Goal: Task Accomplishment & Management: Use online tool/utility

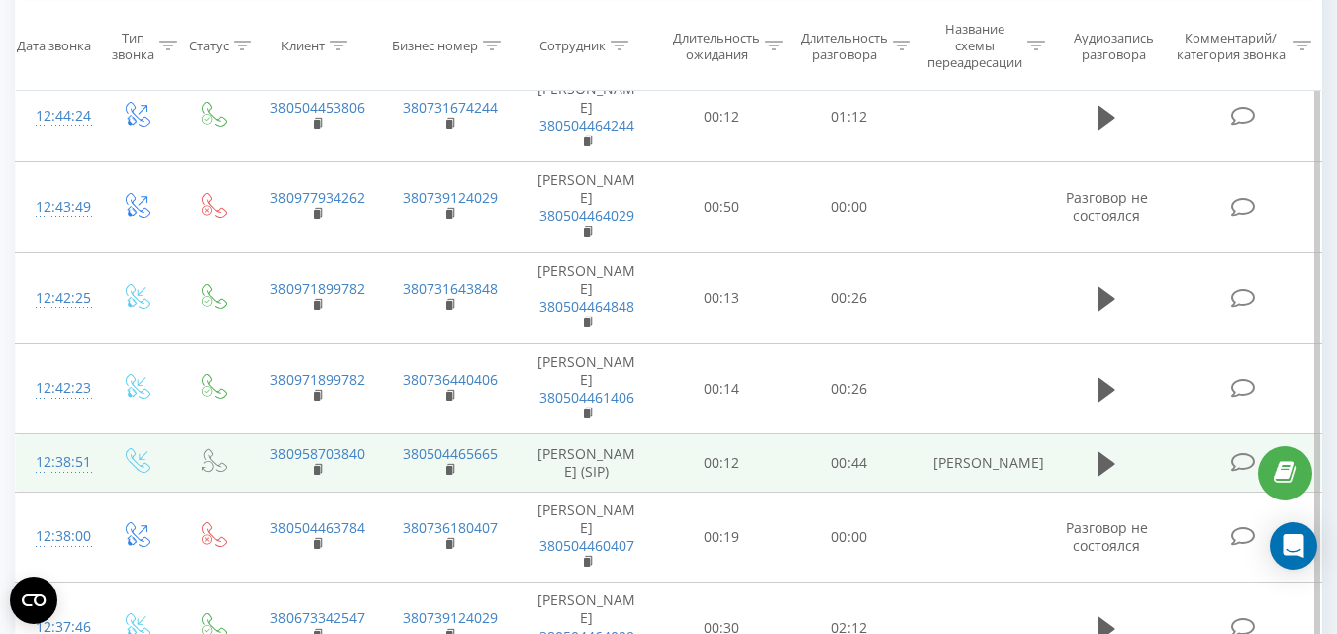
scroll to position [1683, 0]
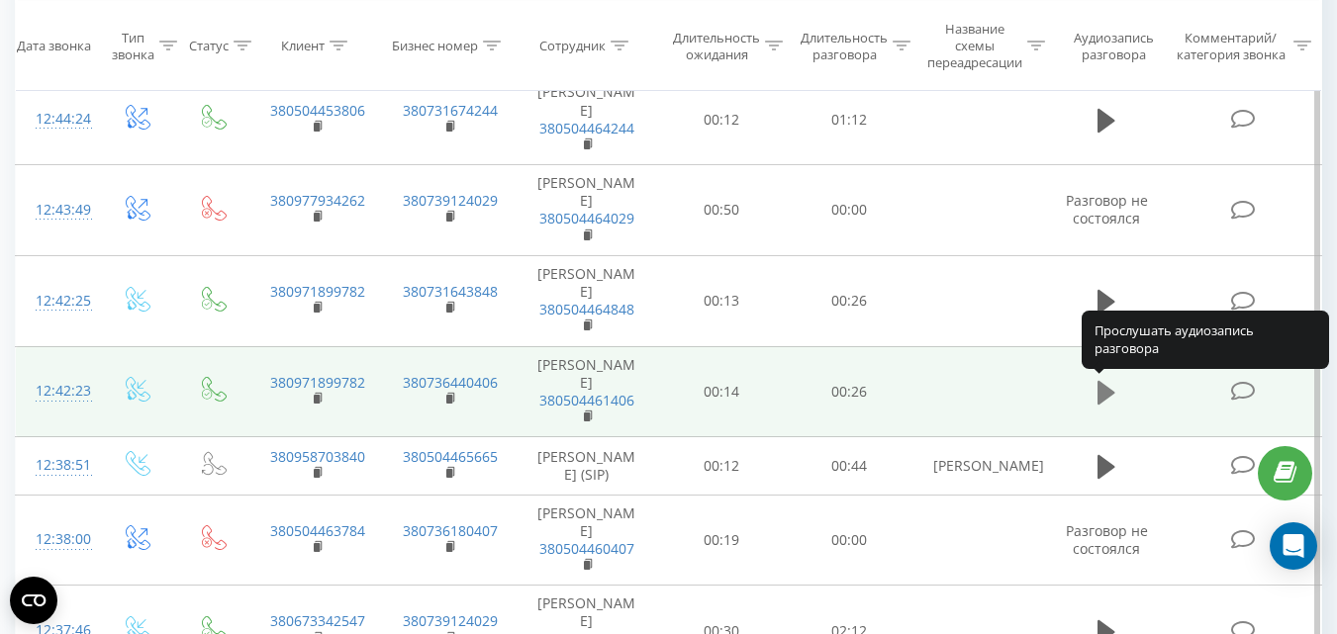
click at [1104, 393] on icon at bounding box center [1107, 393] width 18 height 24
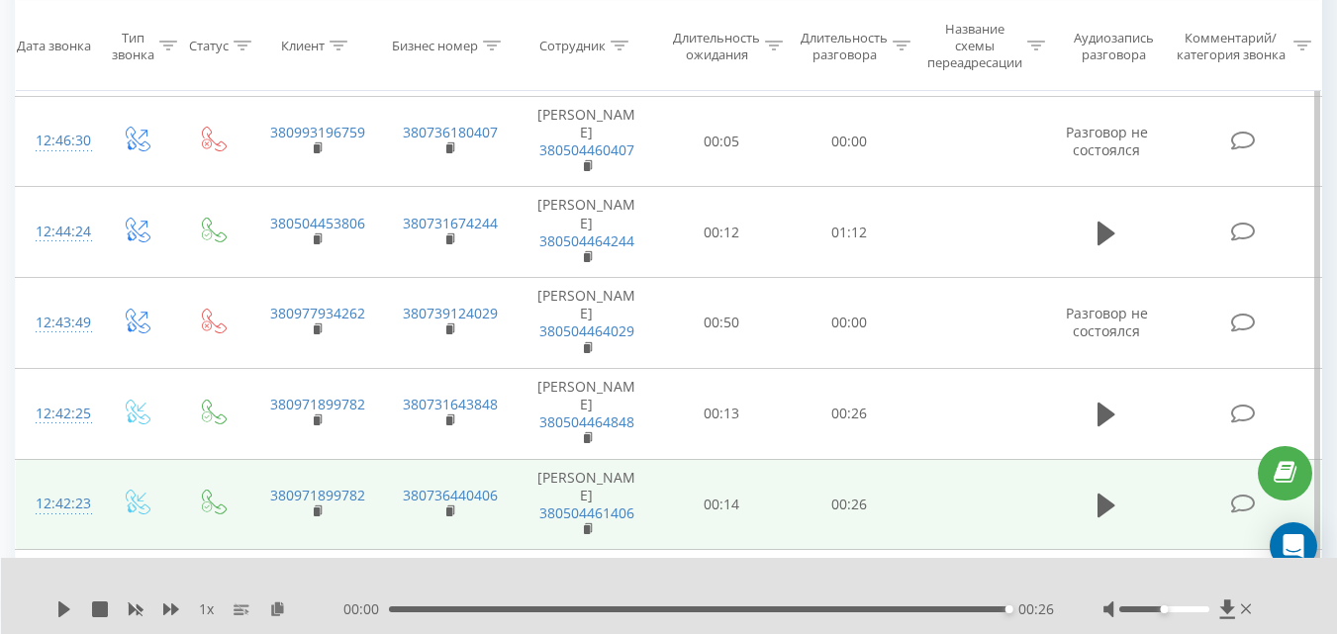
scroll to position [1485, 0]
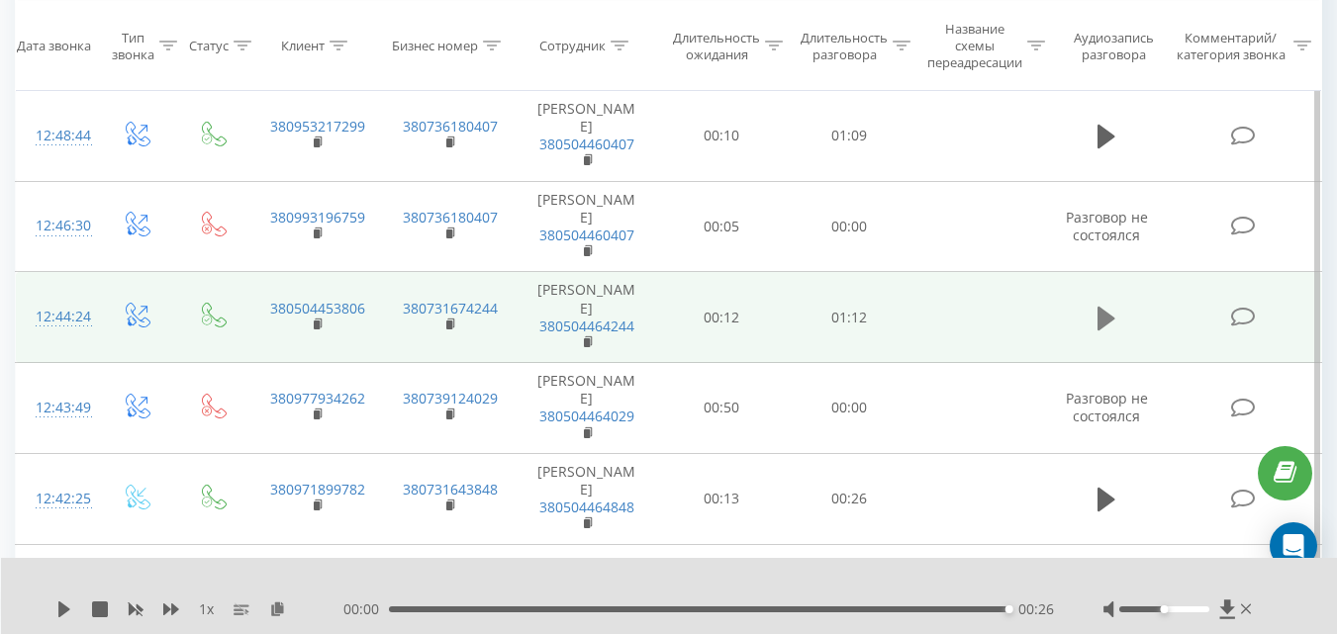
click at [1100, 319] on icon at bounding box center [1107, 318] width 18 height 24
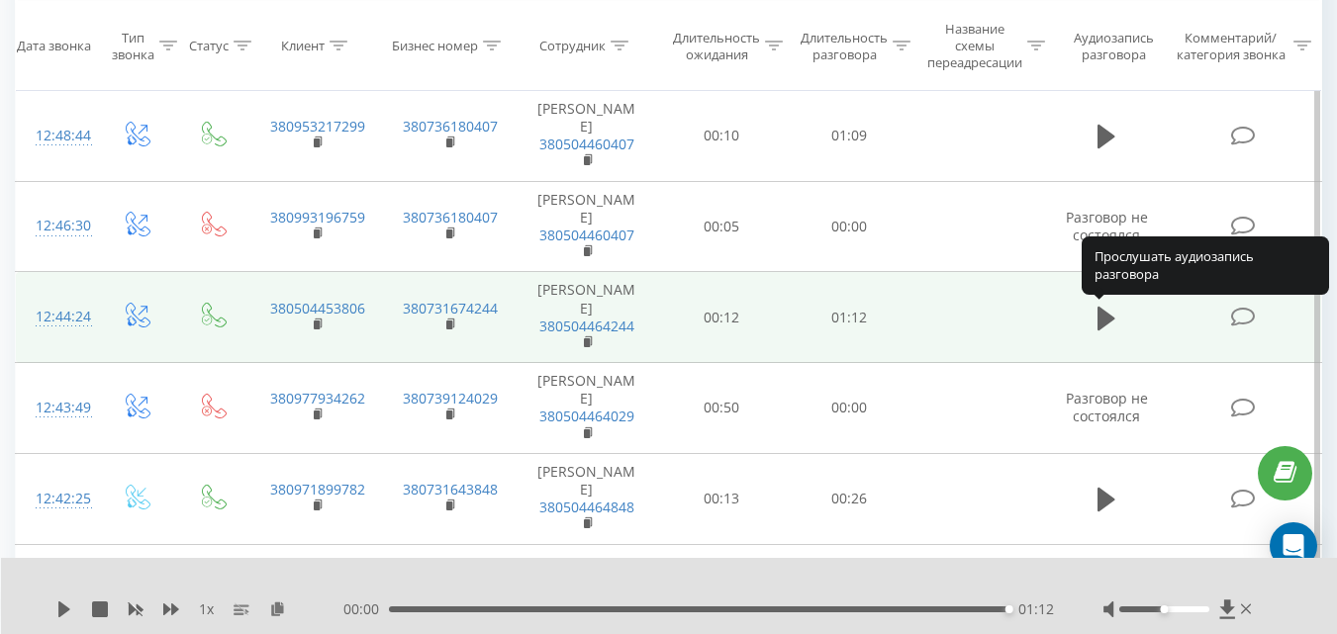
scroll to position [1287, 0]
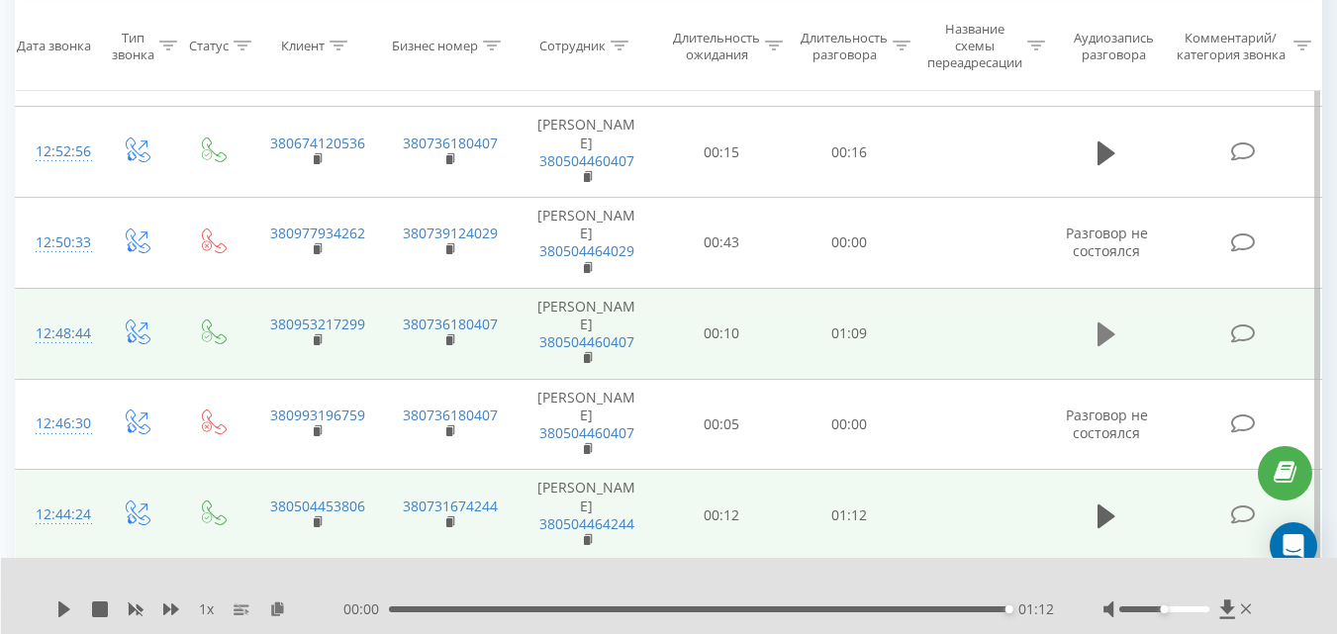
click at [1116, 333] on button at bounding box center [1107, 335] width 30 height 30
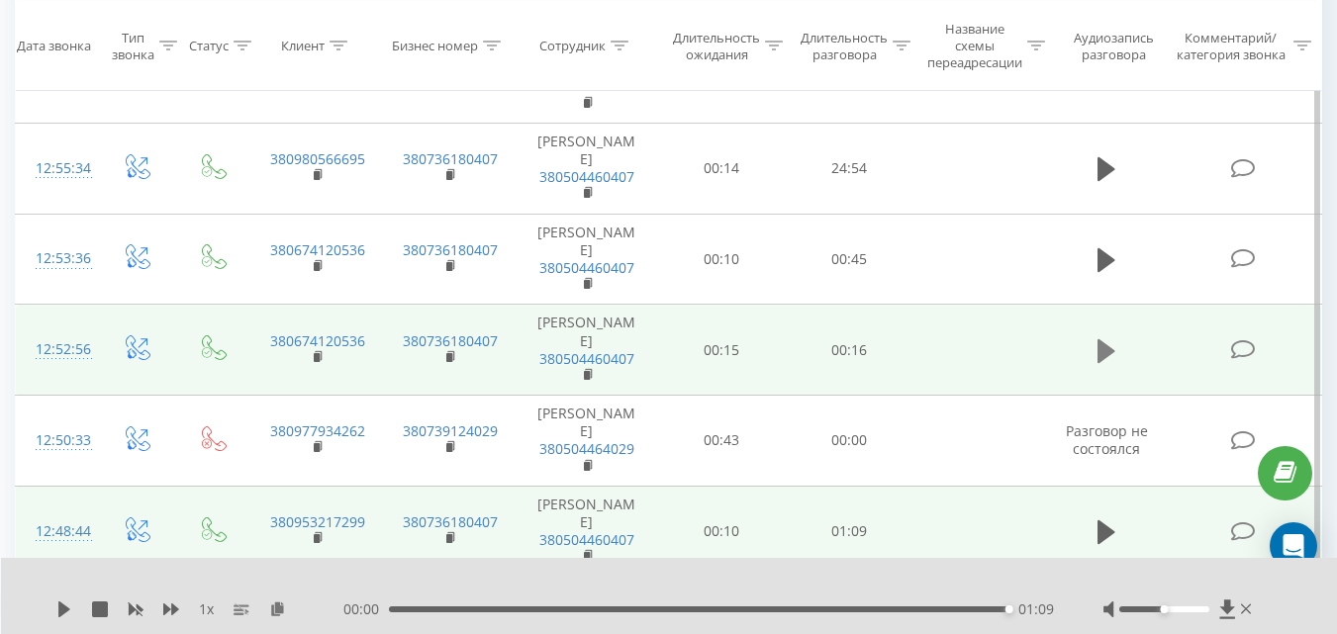
click at [1095, 353] on button at bounding box center [1107, 352] width 30 height 30
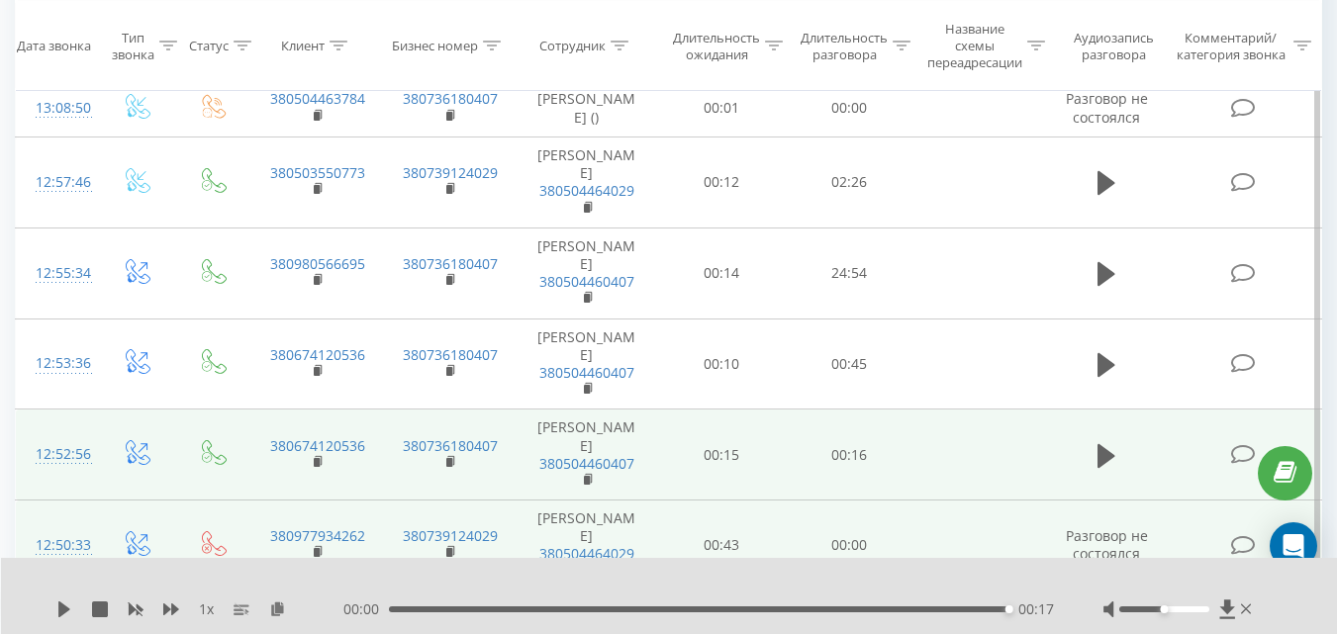
scroll to position [891, 0]
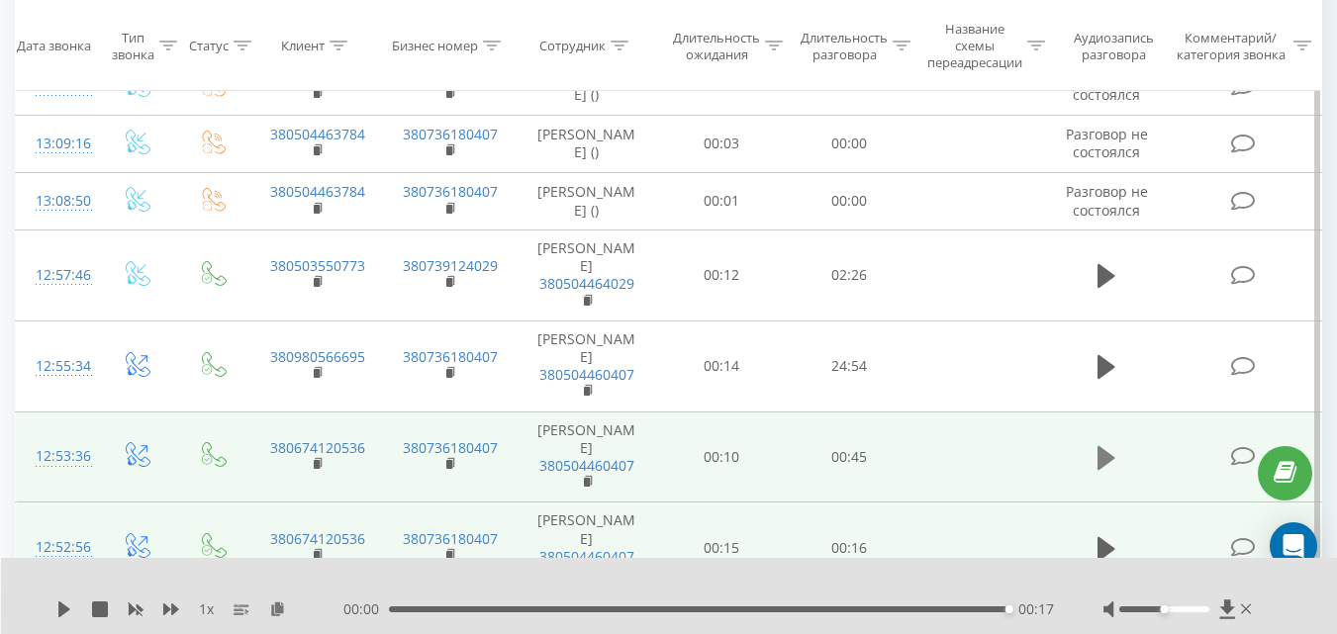
click at [1109, 456] on icon at bounding box center [1107, 458] width 18 height 24
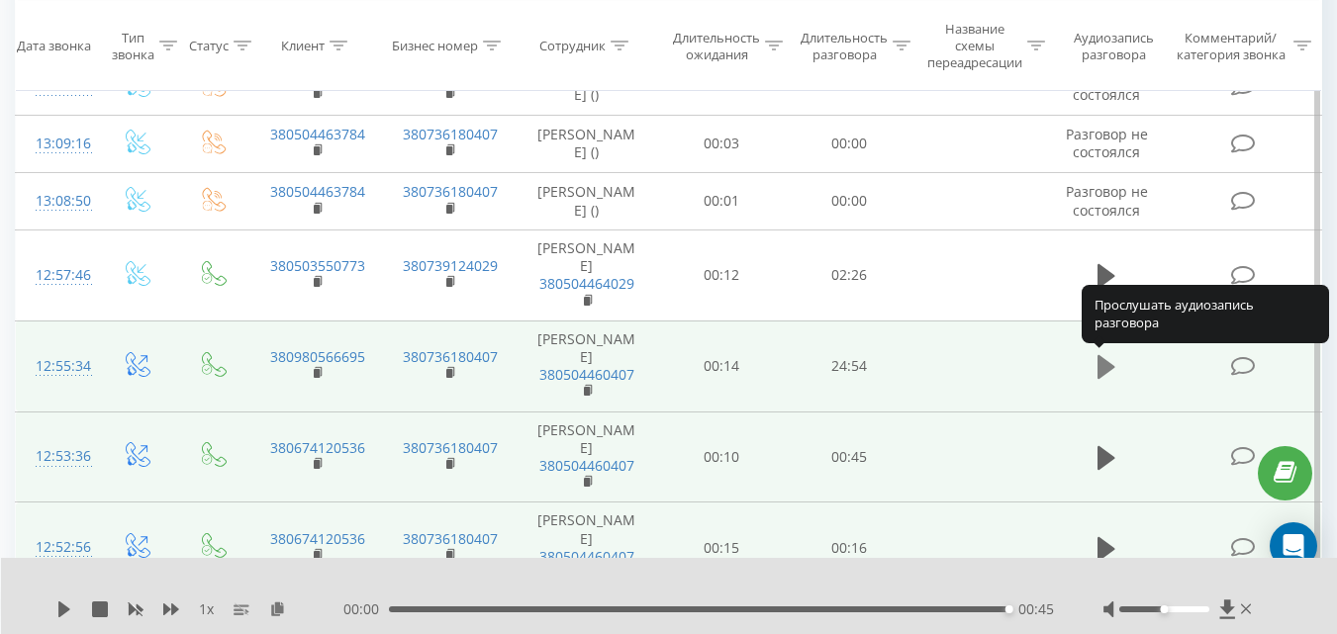
click at [1105, 369] on icon at bounding box center [1107, 367] width 18 height 24
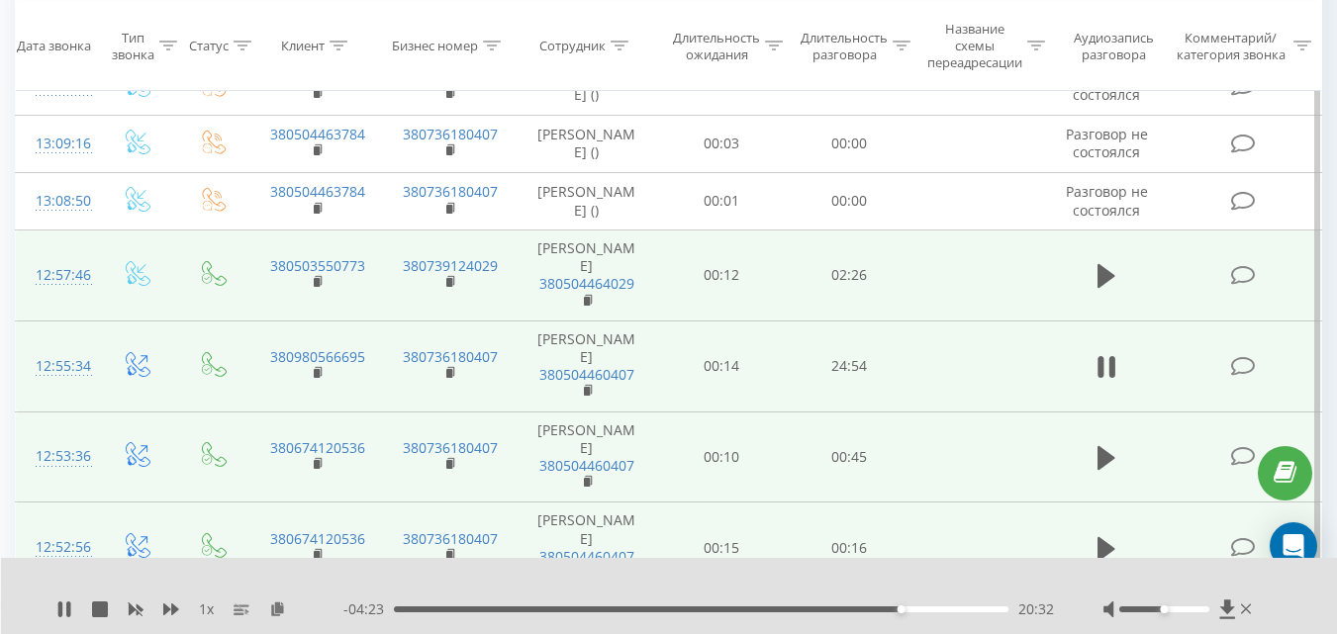
scroll to position [792, 0]
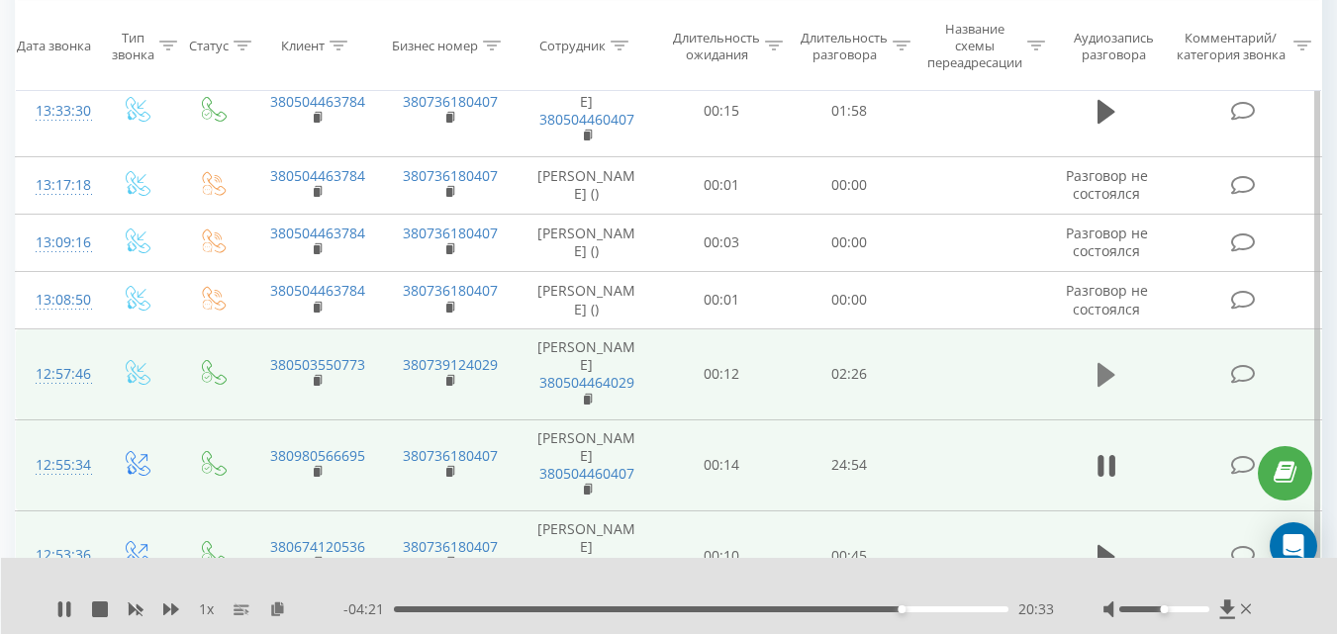
click at [1106, 377] on icon at bounding box center [1107, 375] width 18 height 24
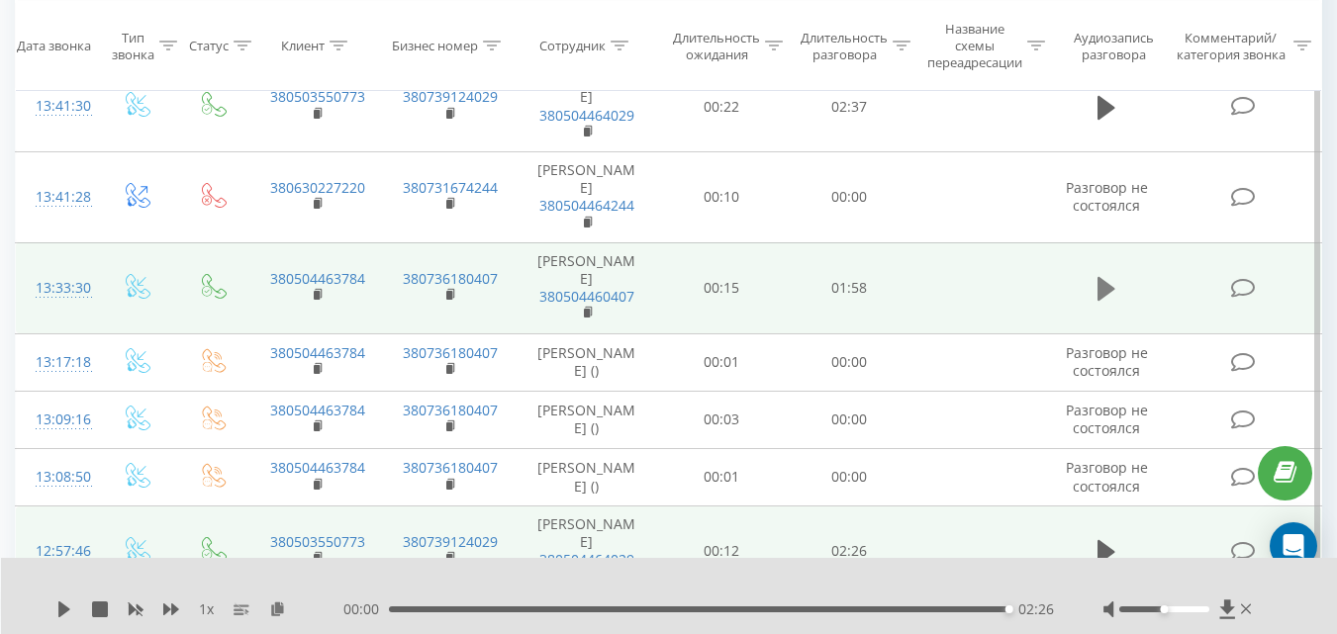
scroll to position [495, 0]
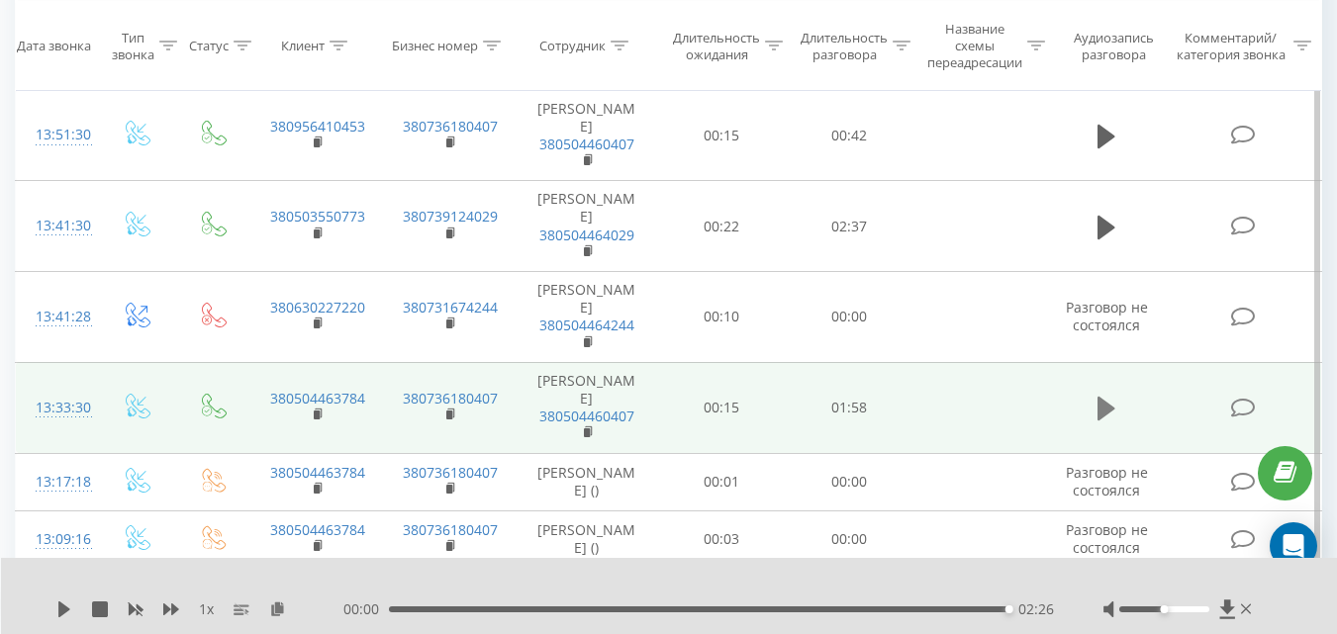
click at [1108, 411] on icon at bounding box center [1107, 409] width 18 height 24
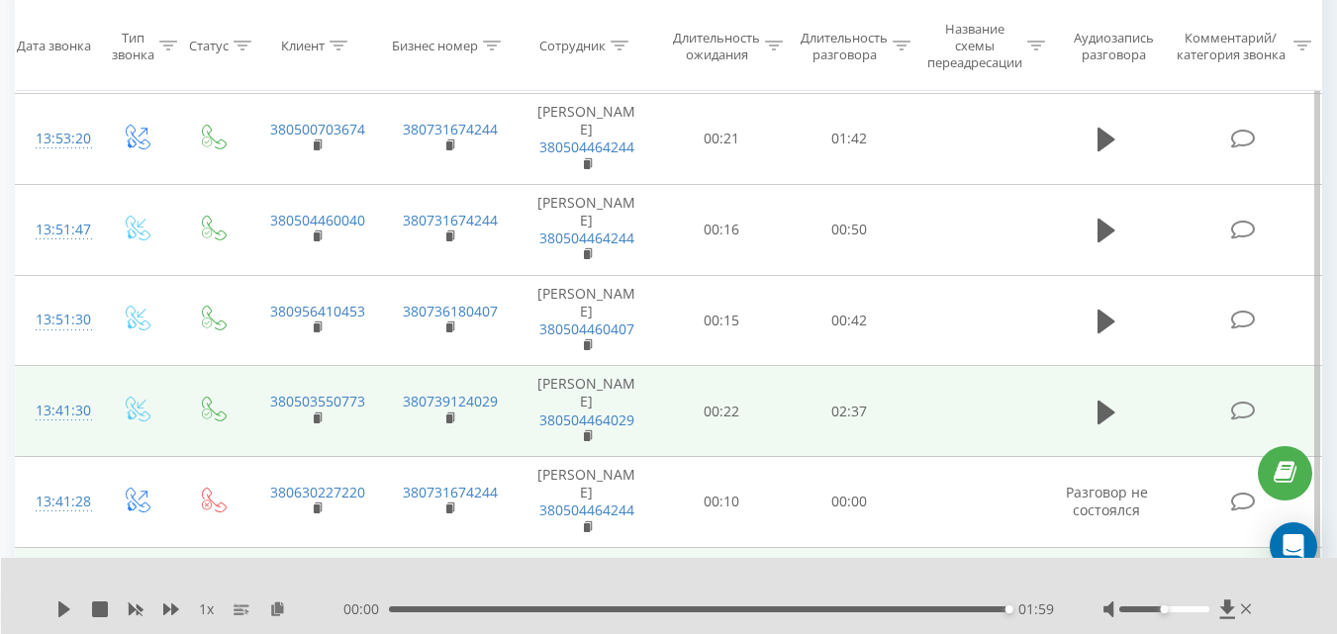
scroll to position [297, 0]
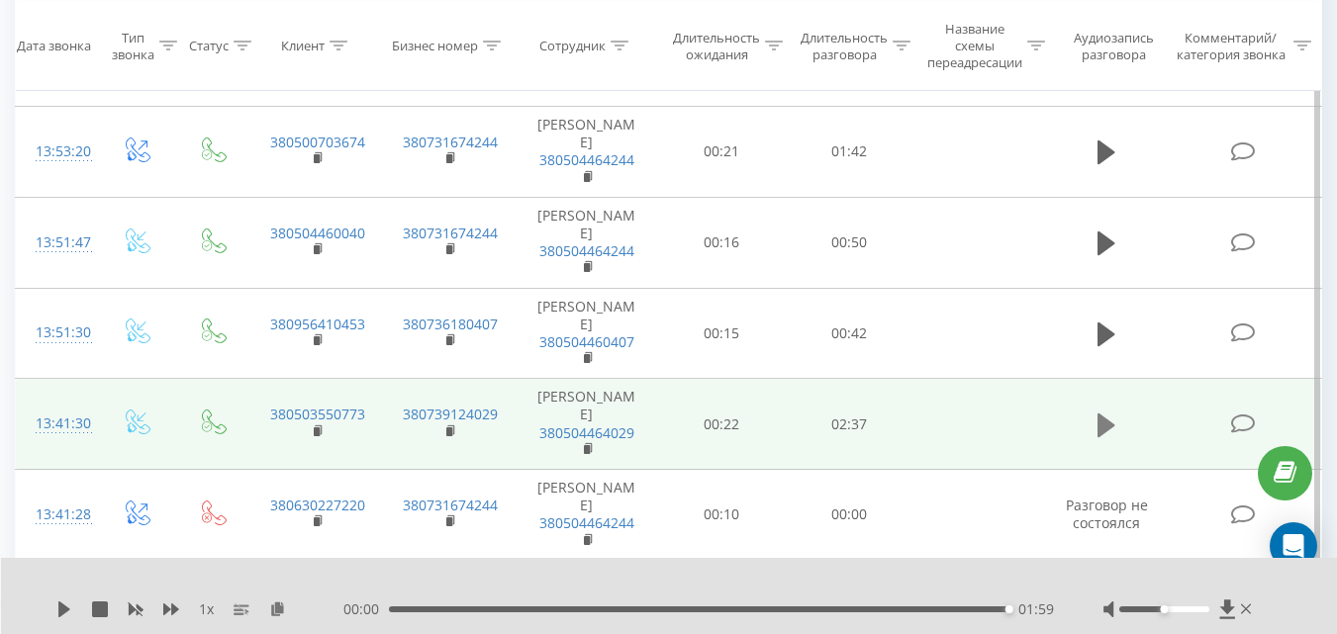
click at [1106, 431] on icon at bounding box center [1107, 425] width 18 height 24
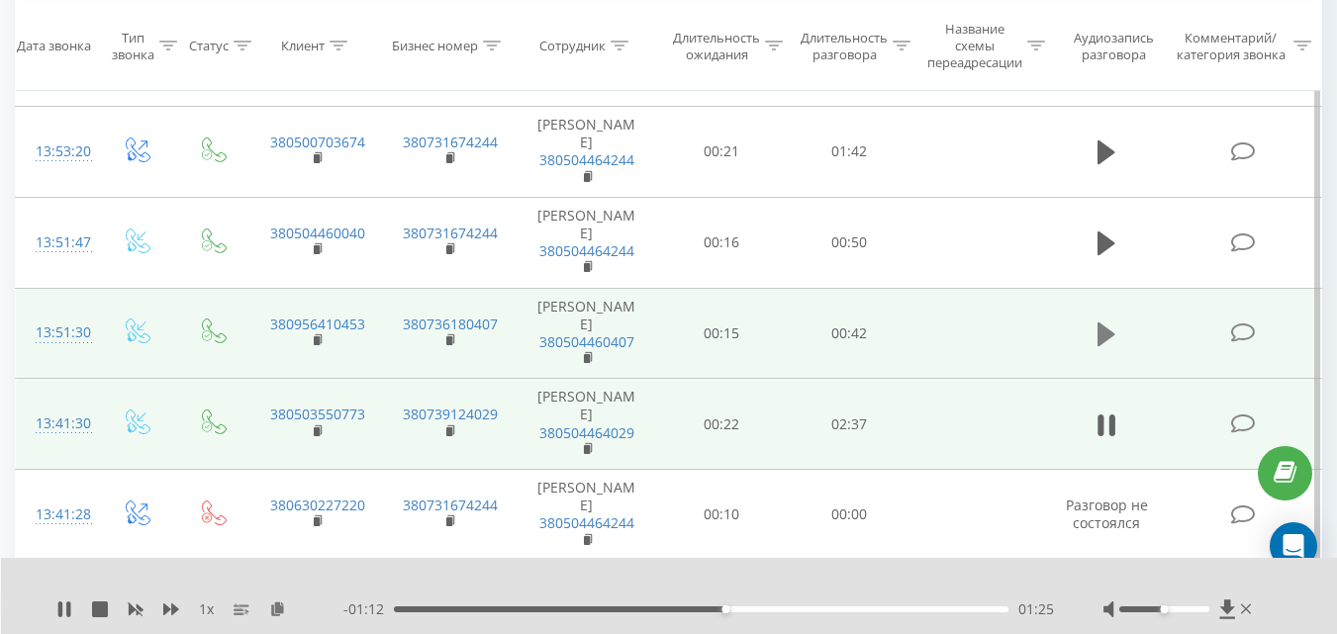
click at [1109, 340] on icon at bounding box center [1107, 335] width 18 height 28
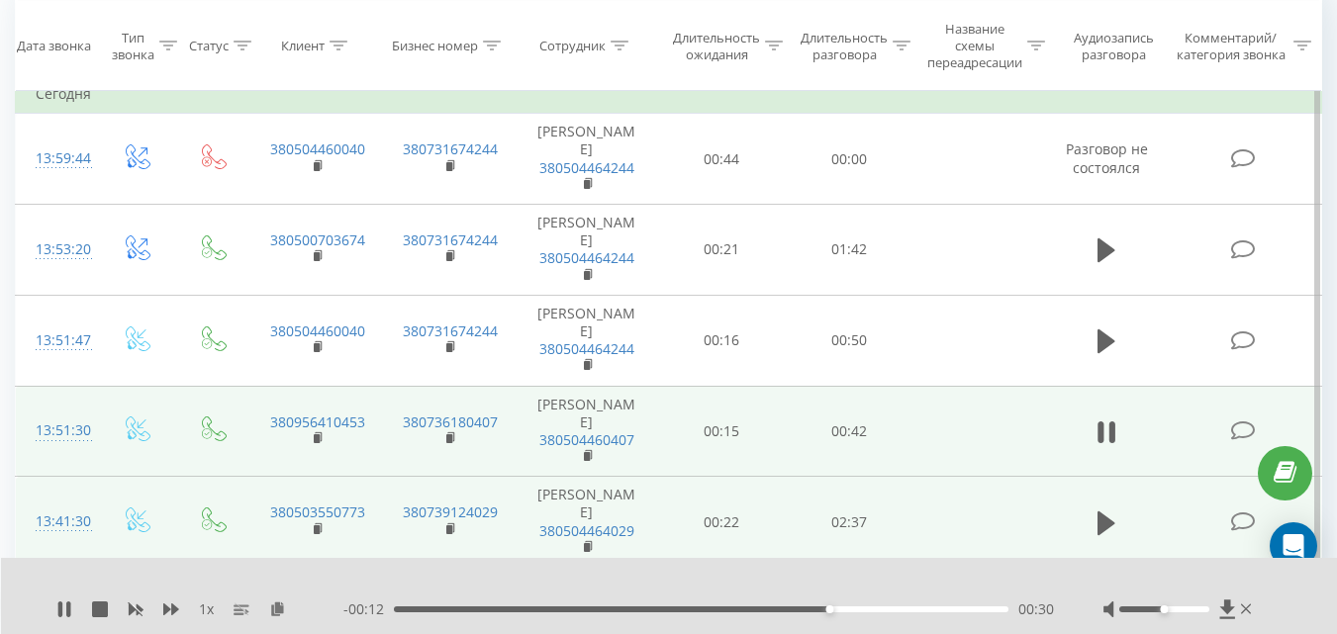
scroll to position [198, 0]
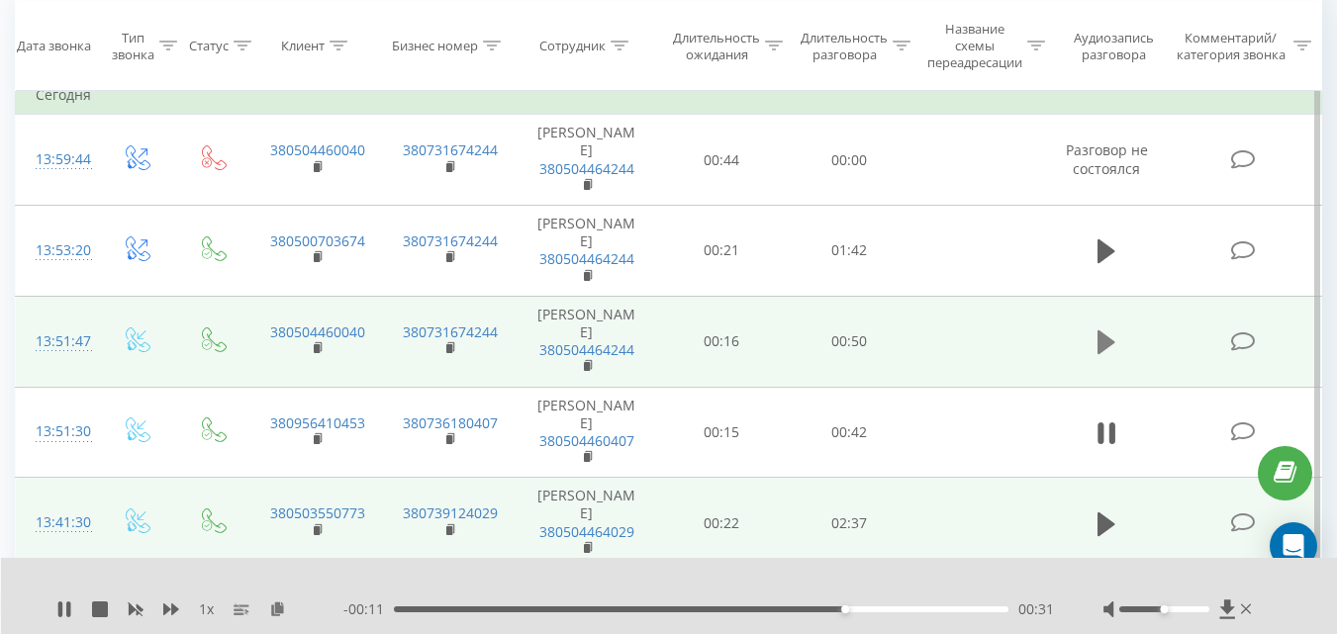
click at [1108, 338] on icon at bounding box center [1107, 343] width 18 height 24
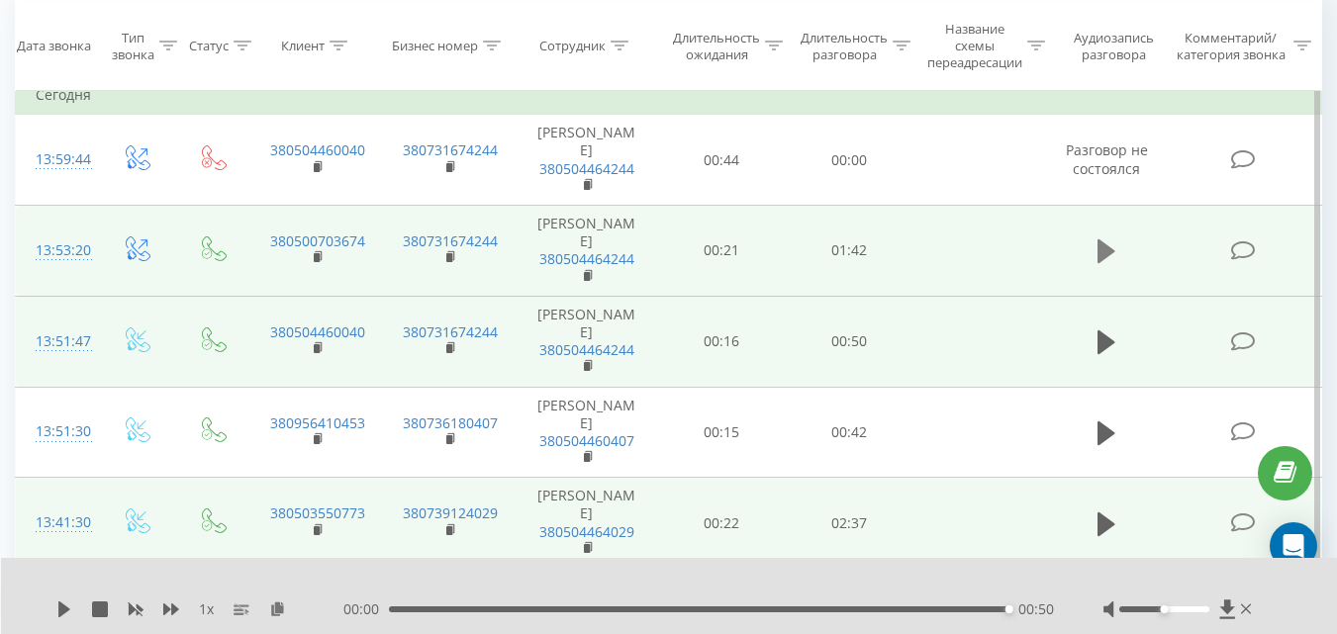
click at [1110, 249] on icon at bounding box center [1107, 252] width 18 height 24
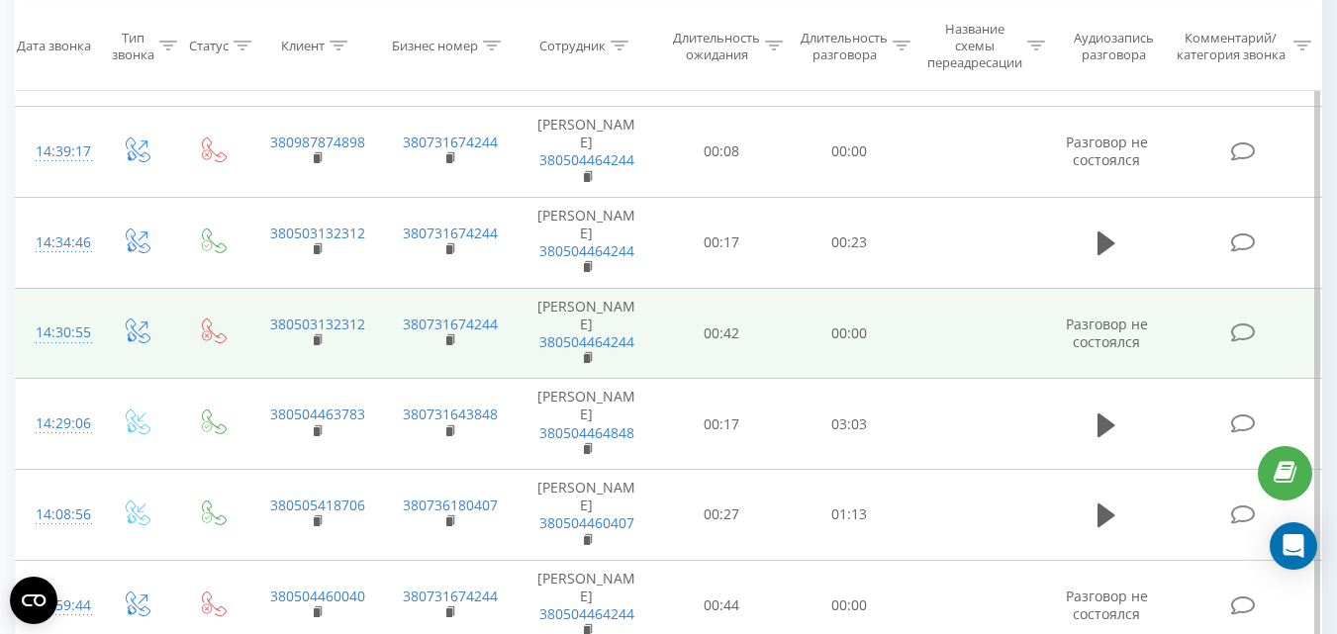
scroll to position [396, 0]
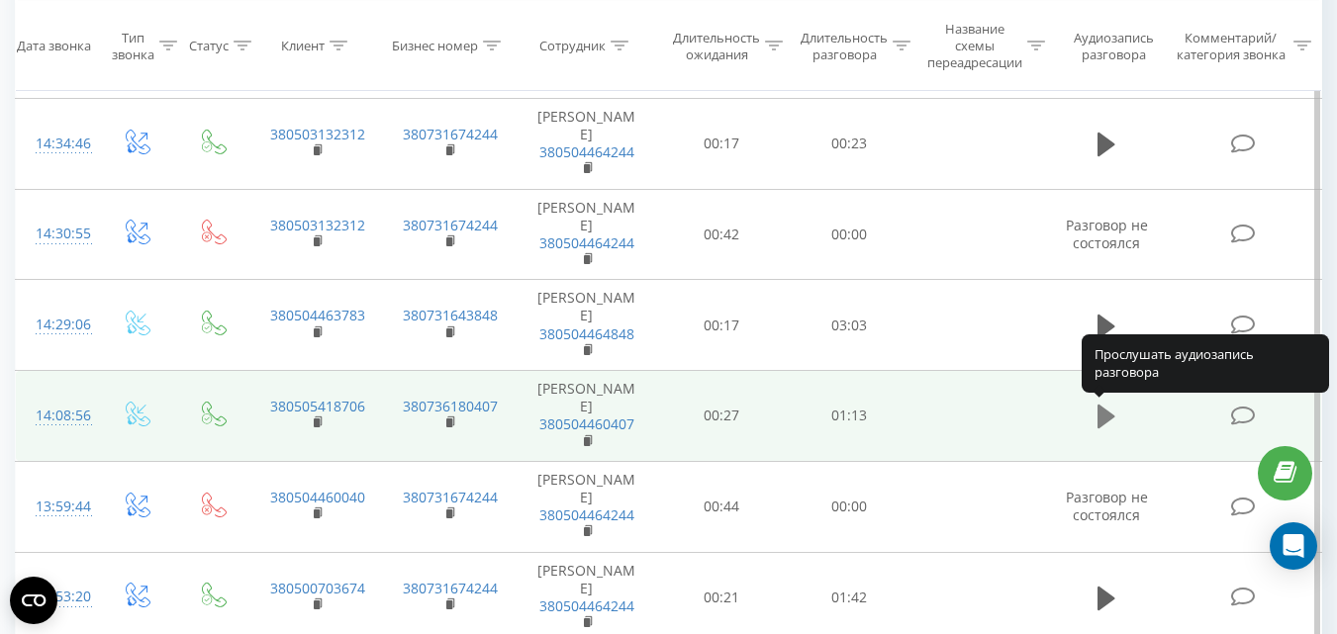
click at [1102, 419] on icon at bounding box center [1107, 417] width 18 height 24
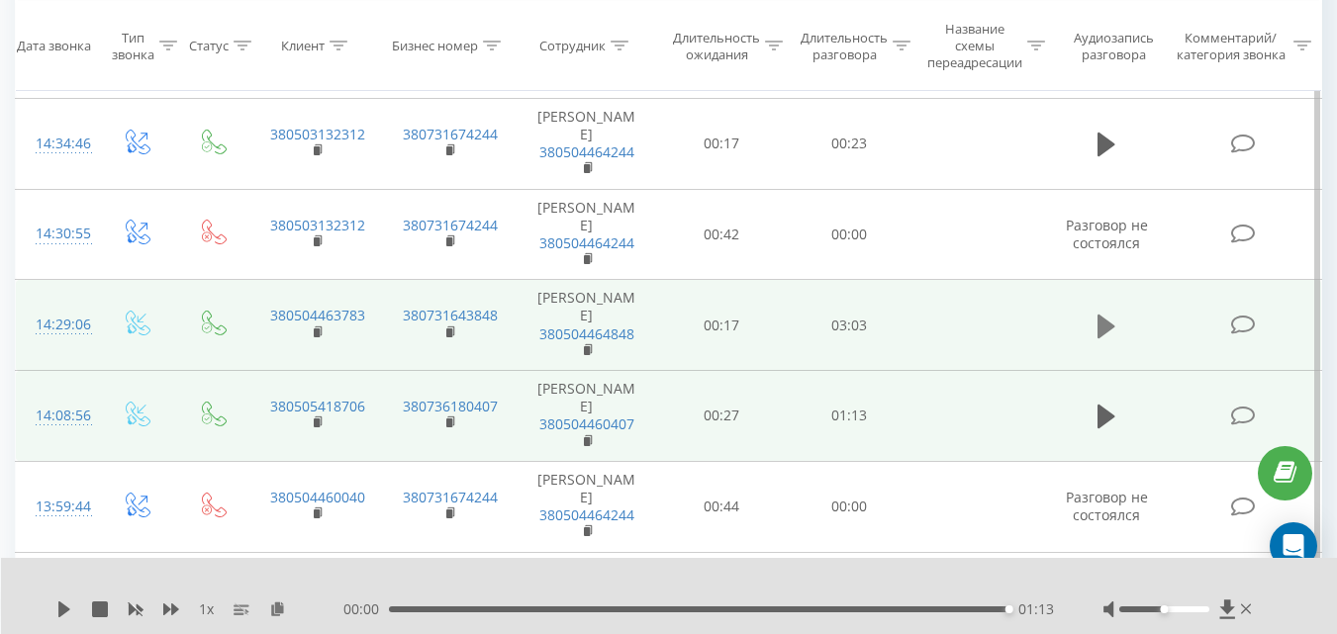
click at [1098, 328] on icon at bounding box center [1107, 327] width 18 height 28
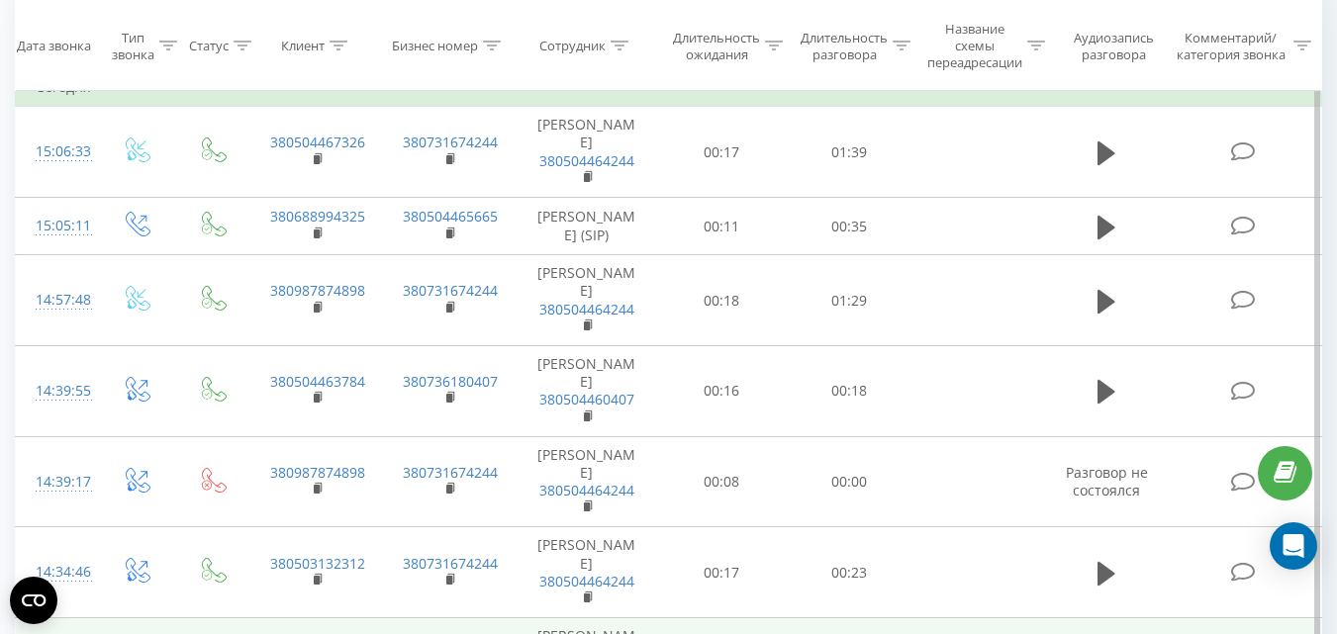
scroll to position [198, 0]
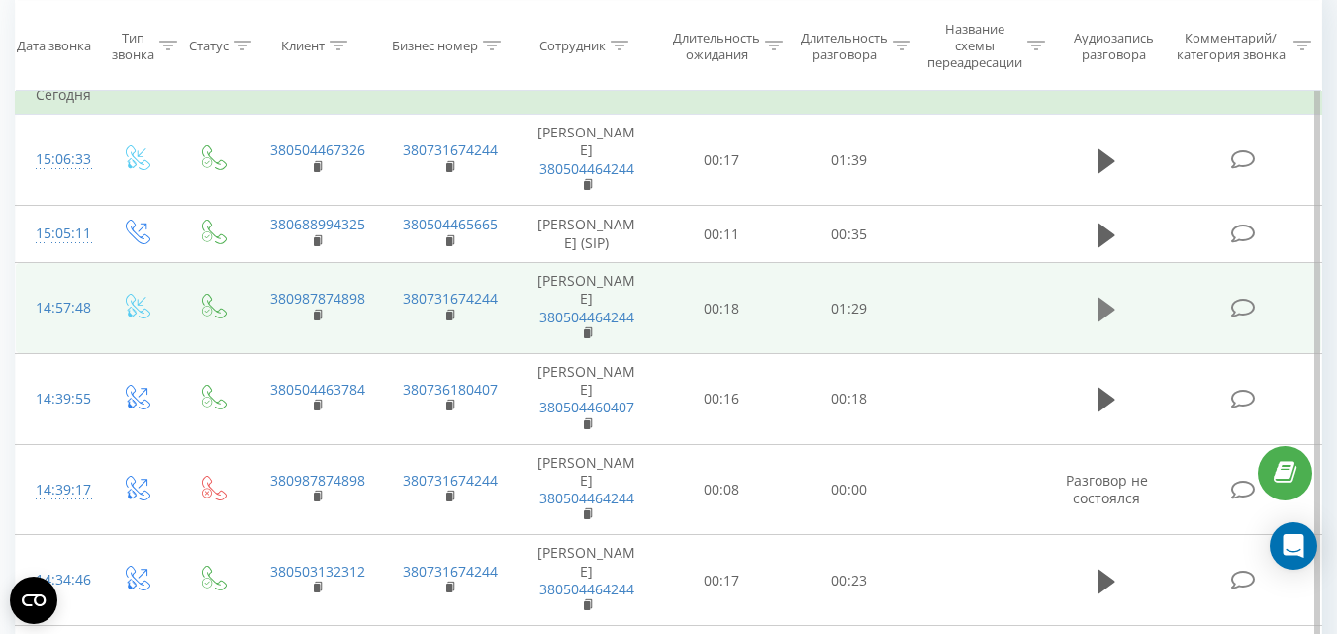
click at [1101, 310] on icon at bounding box center [1107, 309] width 18 height 24
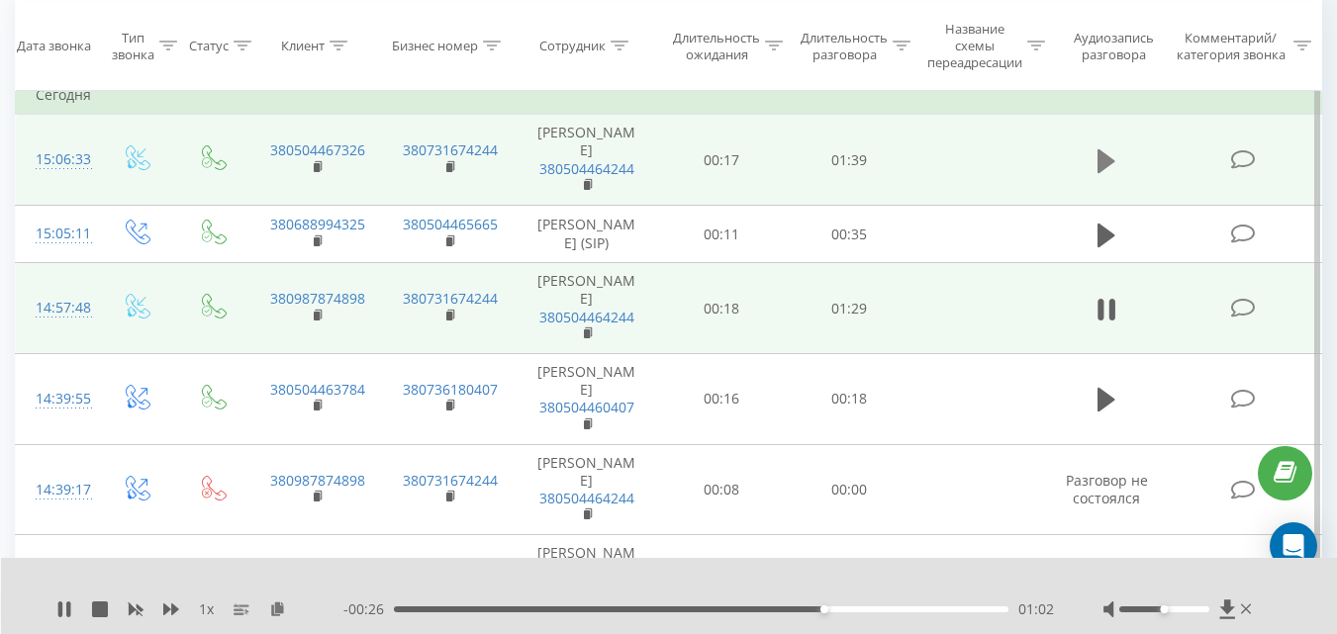
click at [1103, 166] on icon at bounding box center [1107, 160] width 18 height 24
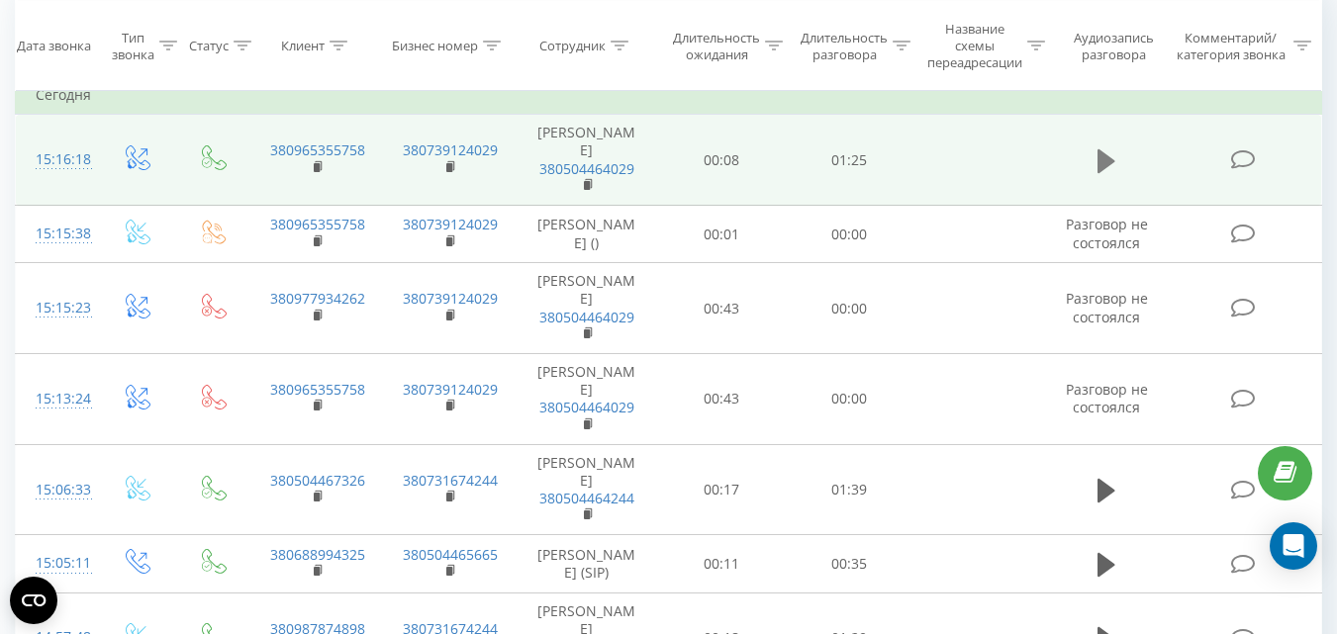
click at [1105, 161] on icon at bounding box center [1107, 160] width 18 height 24
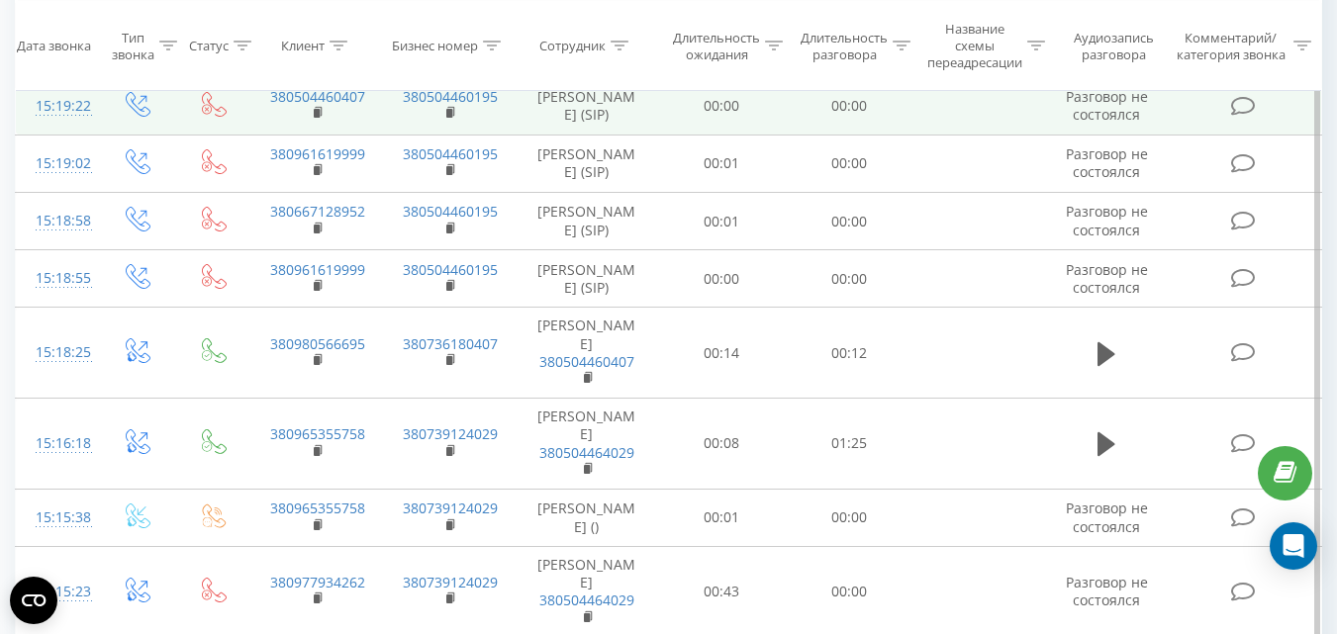
scroll to position [396, 0]
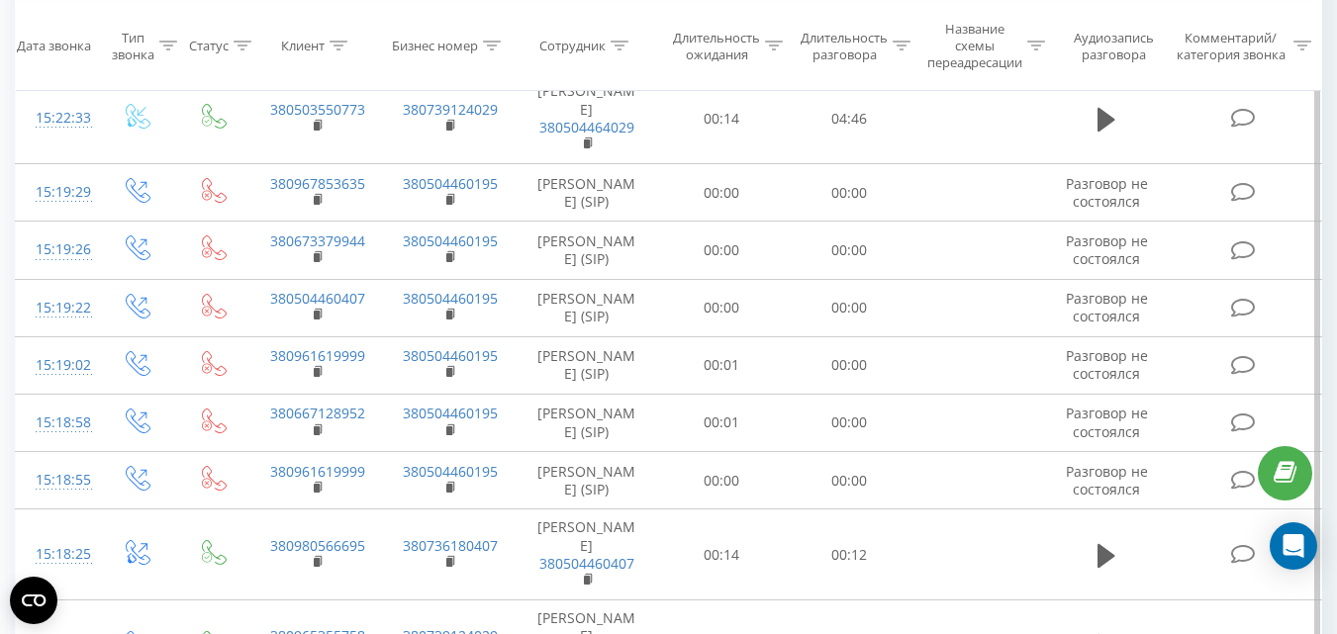
scroll to position [99, 0]
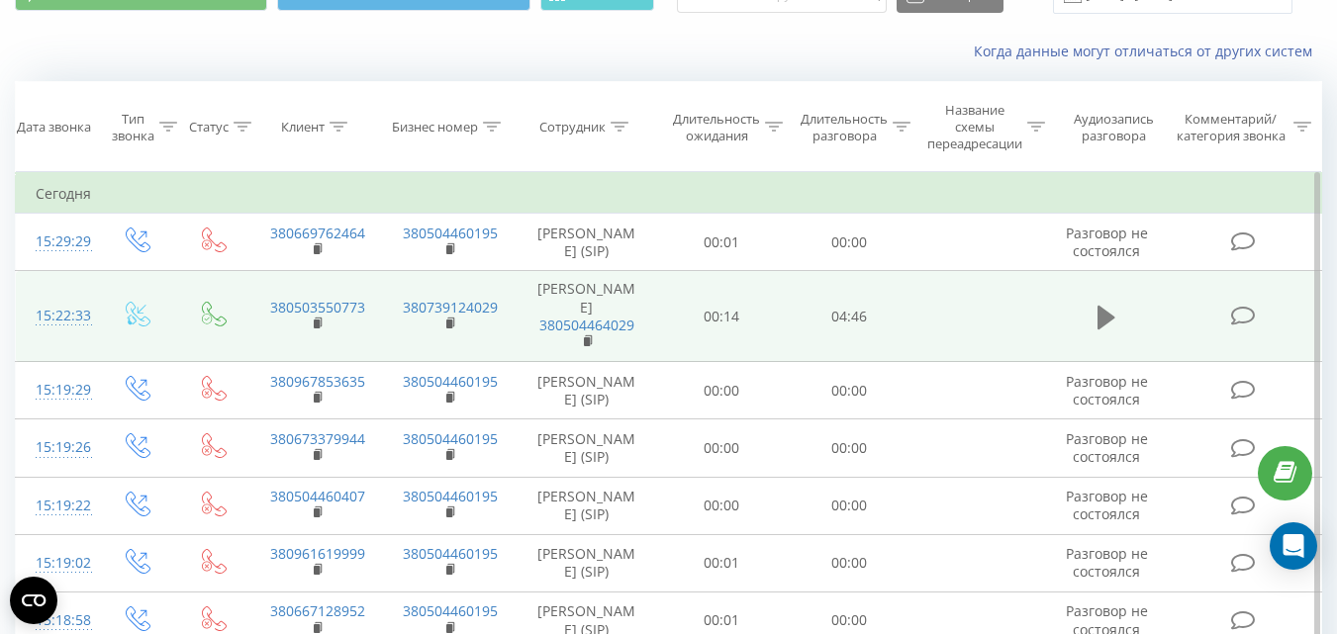
click at [1110, 330] on icon at bounding box center [1107, 318] width 18 height 24
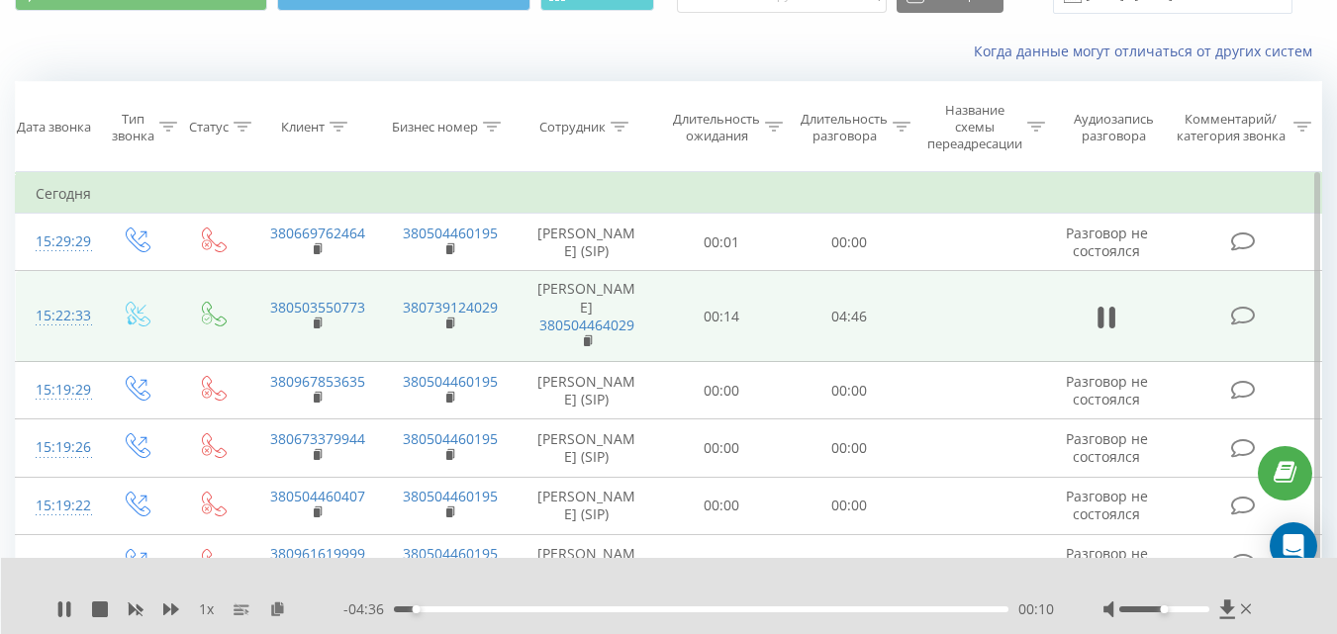
click at [1110, 329] on icon at bounding box center [1112, 318] width 6 height 22
click at [65, 612] on icon at bounding box center [64, 610] width 12 height 16
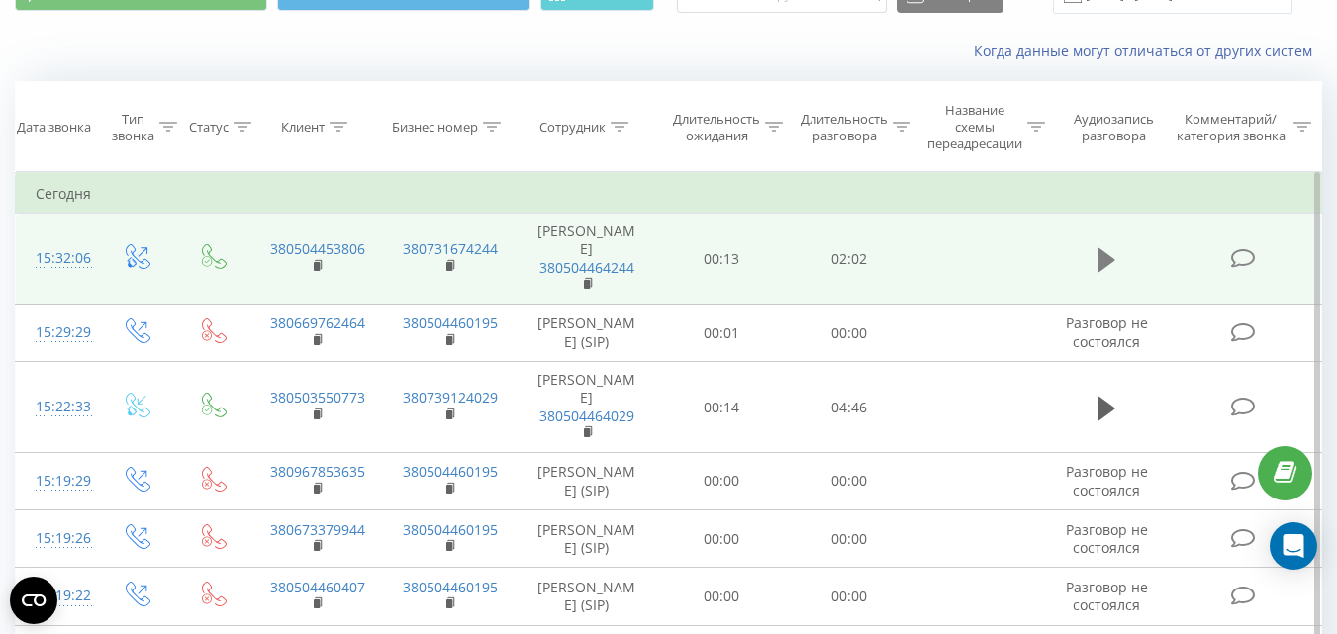
click at [1104, 259] on icon at bounding box center [1107, 259] width 18 height 24
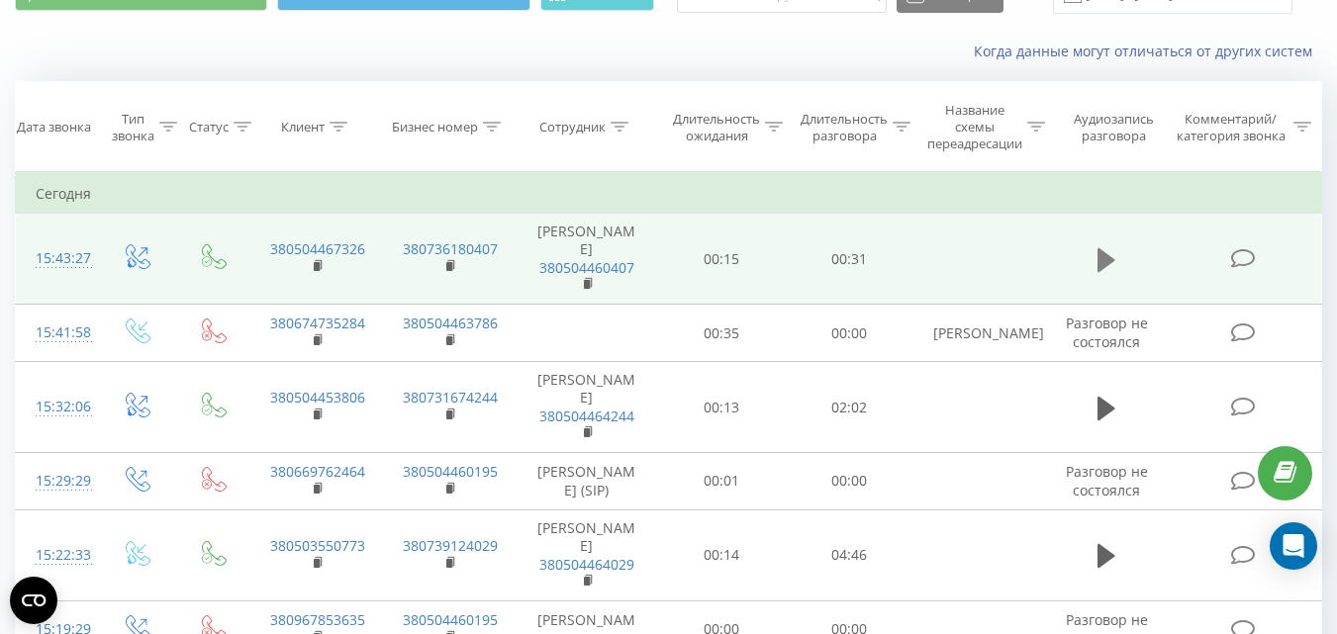
click at [1098, 272] on icon at bounding box center [1107, 260] width 18 height 28
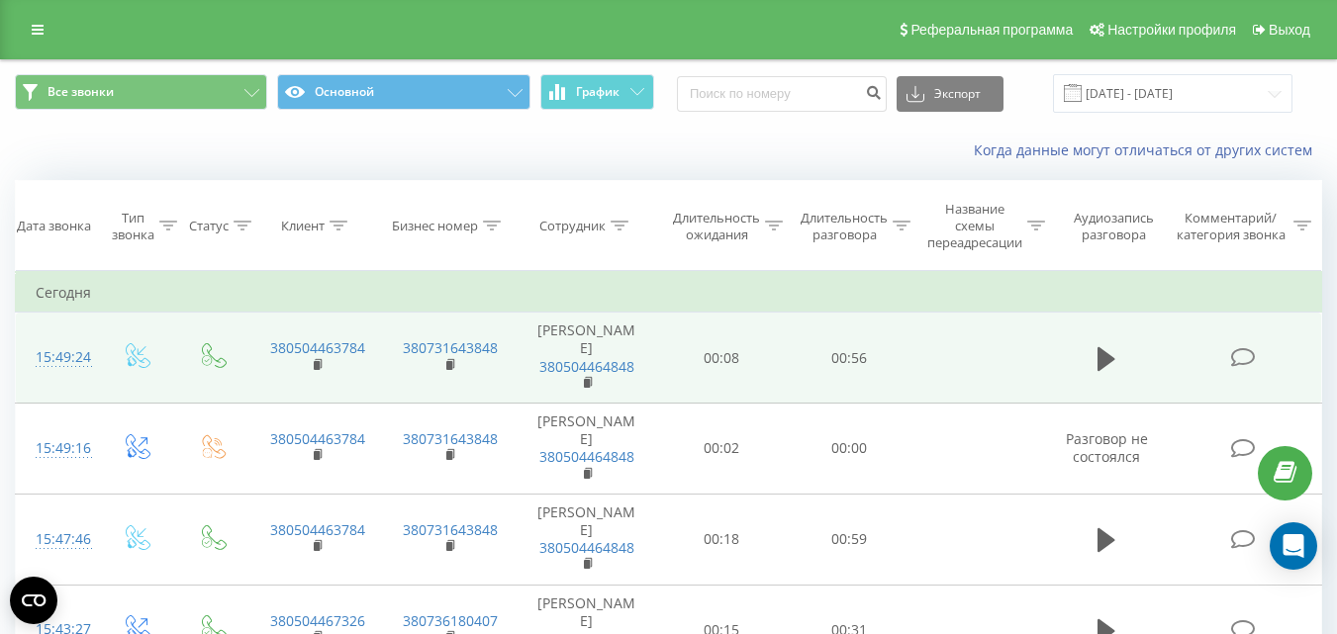
scroll to position [99, 0]
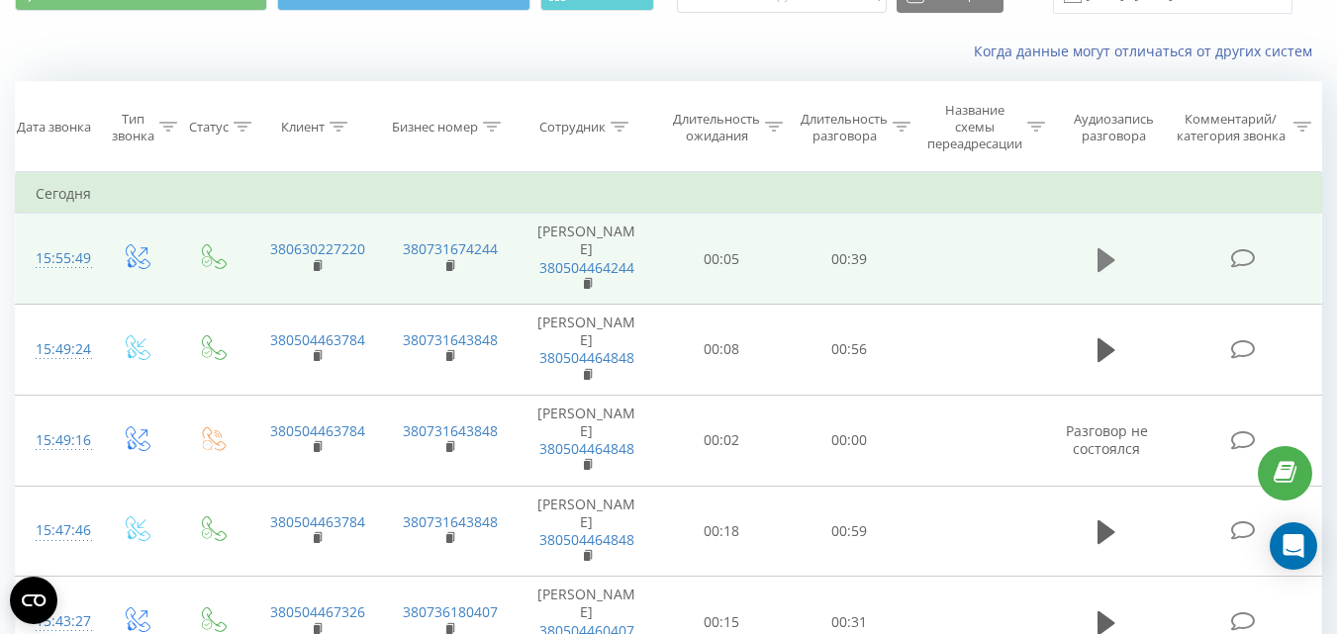
click at [1099, 258] on icon at bounding box center [1107, 259] width 18 height 24
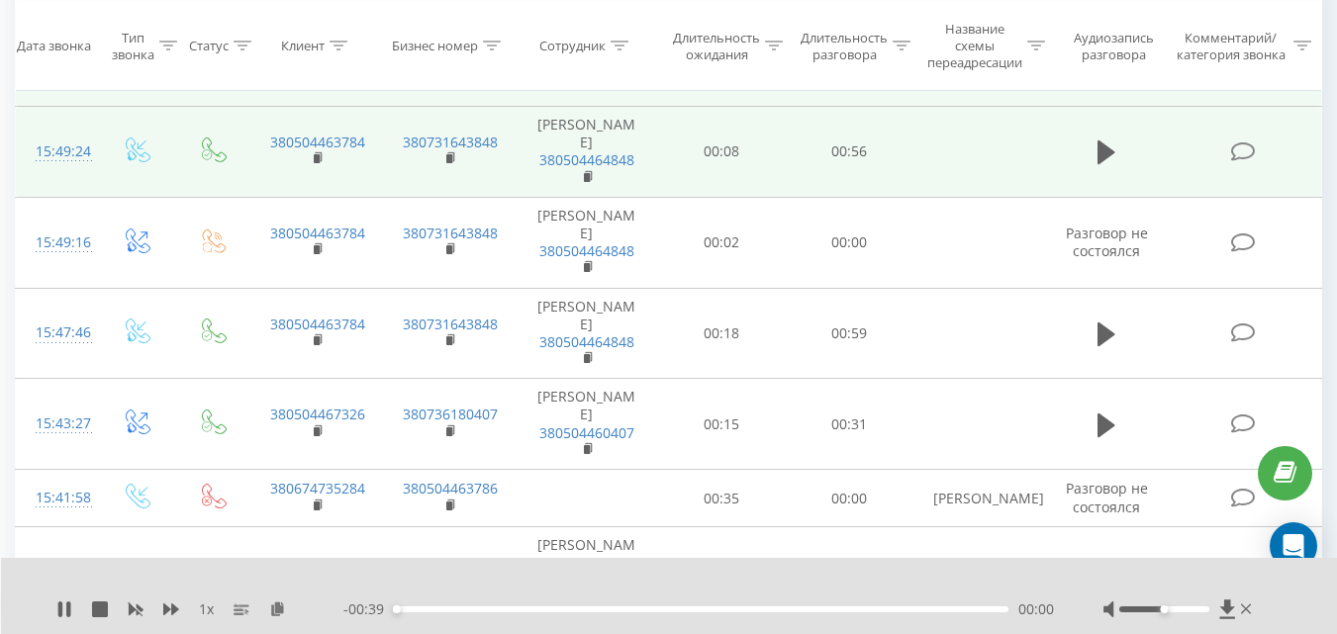
scroll to position [99, 0]
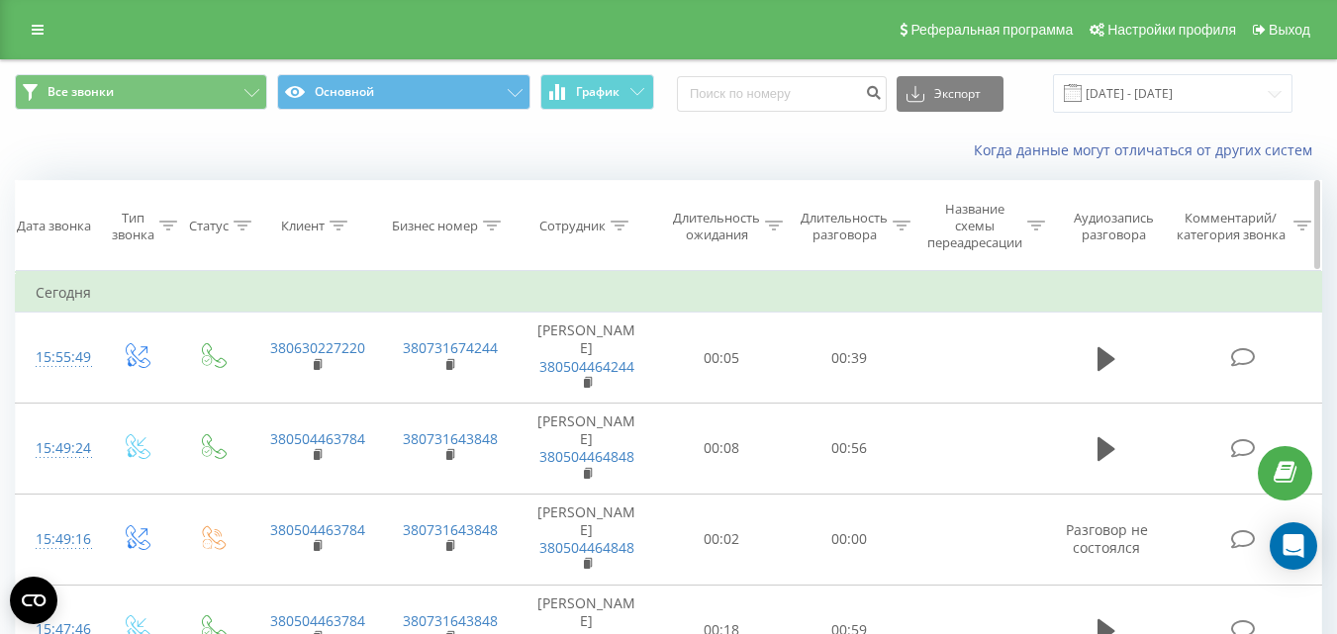
scroll to position [99, 0]
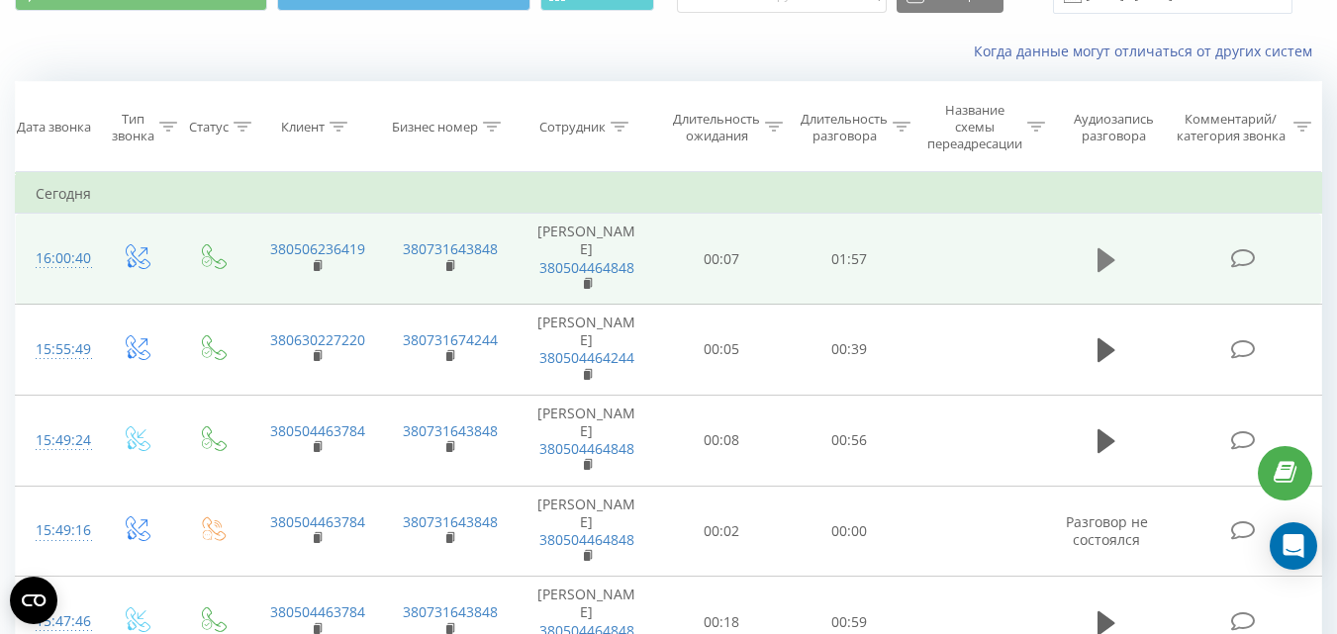
click at [1115, 257] on icon at bounding box center [1107, 260] width 18 height 28
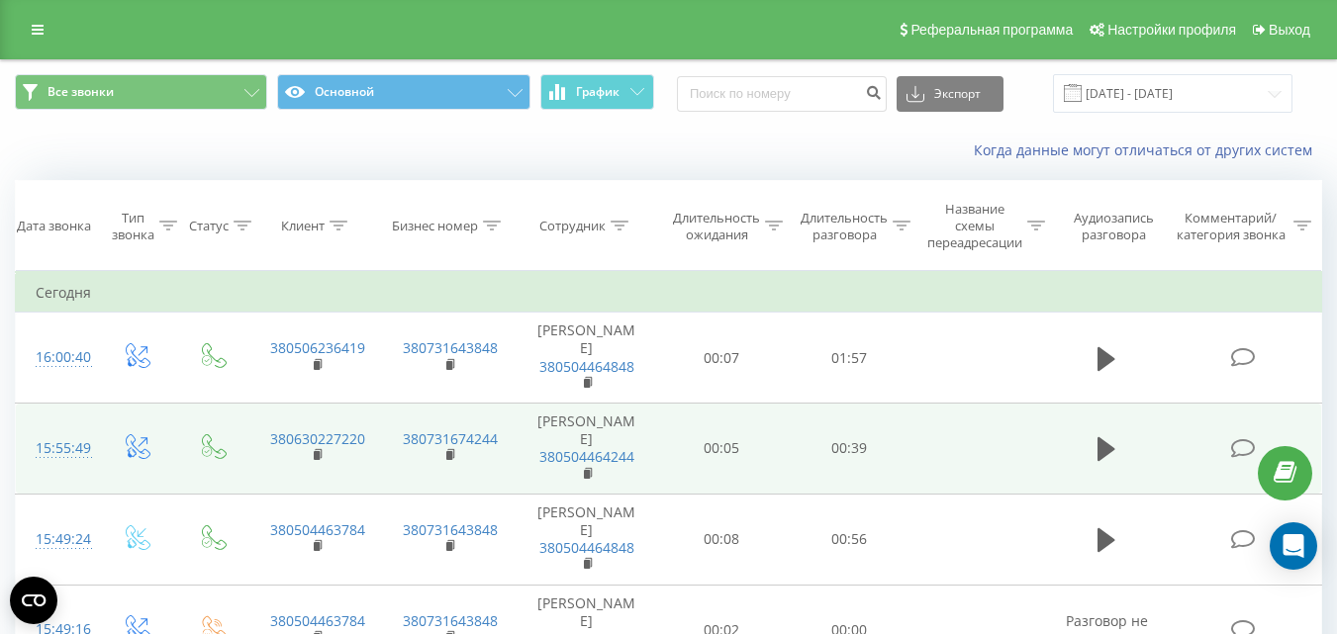
click at [1102, 540] on icon at bounding box center [1107, 541] width 18 height 24
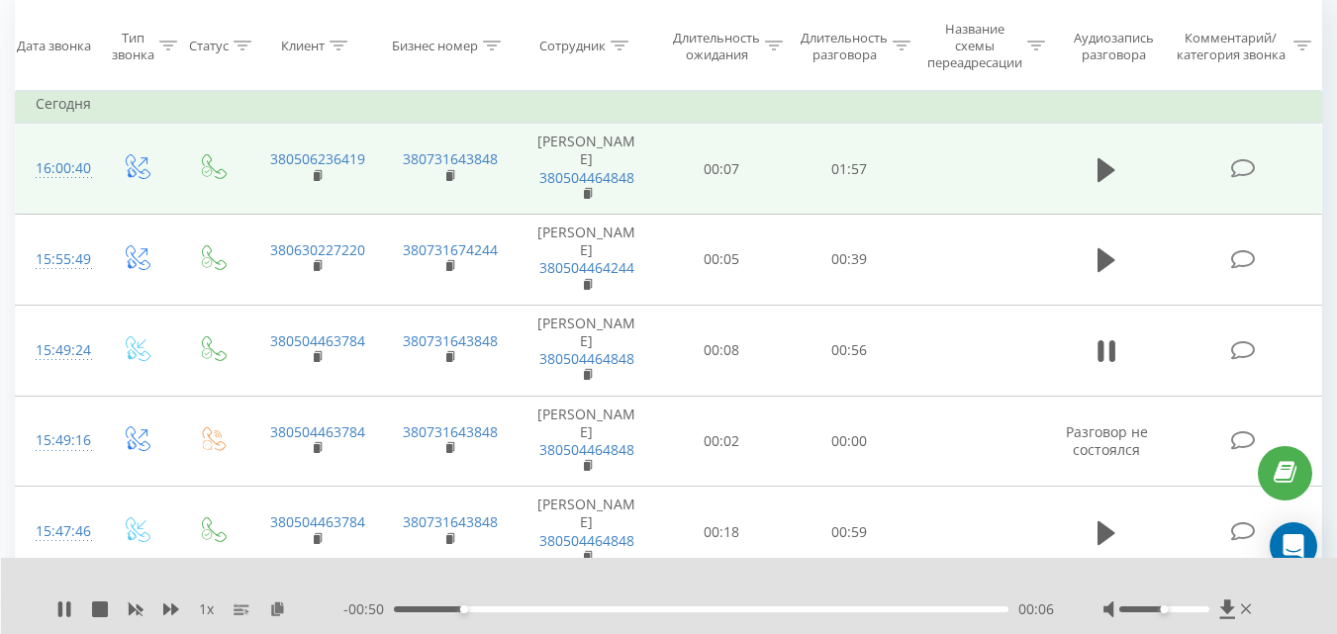
scroll to position [198, 0]
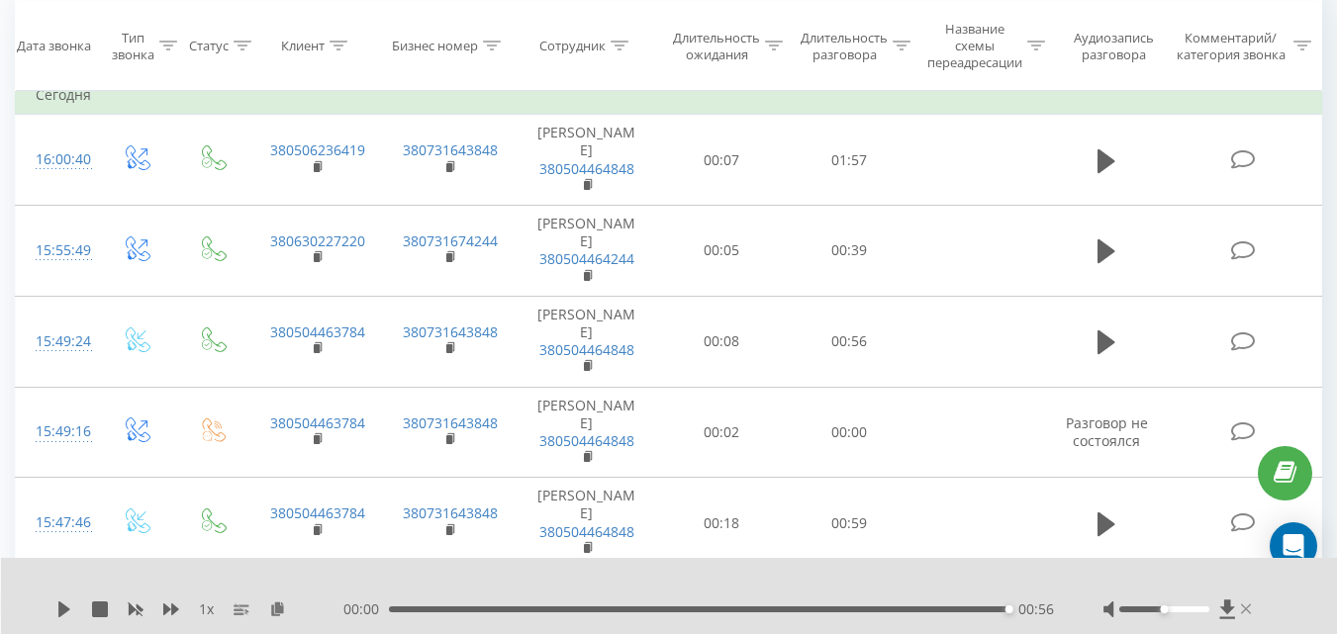
click at [1247, 608] on icon at bounding box center [1246, 610] width 11 height 10
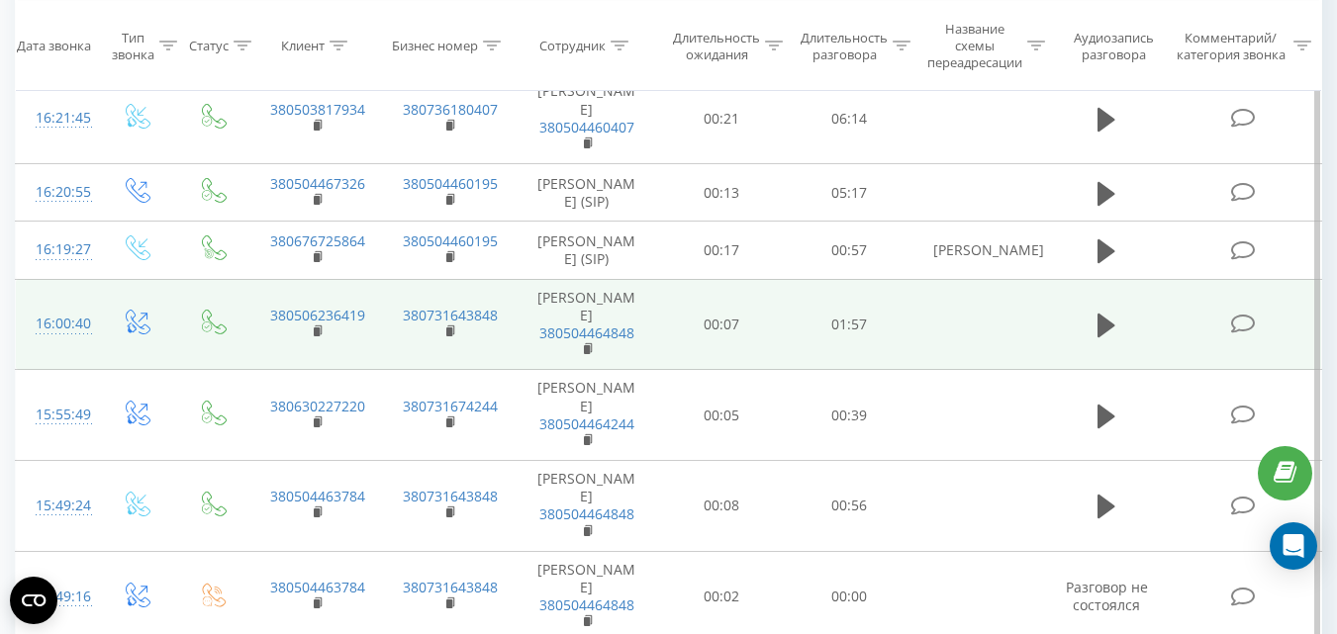
scroll to position [99, 0]
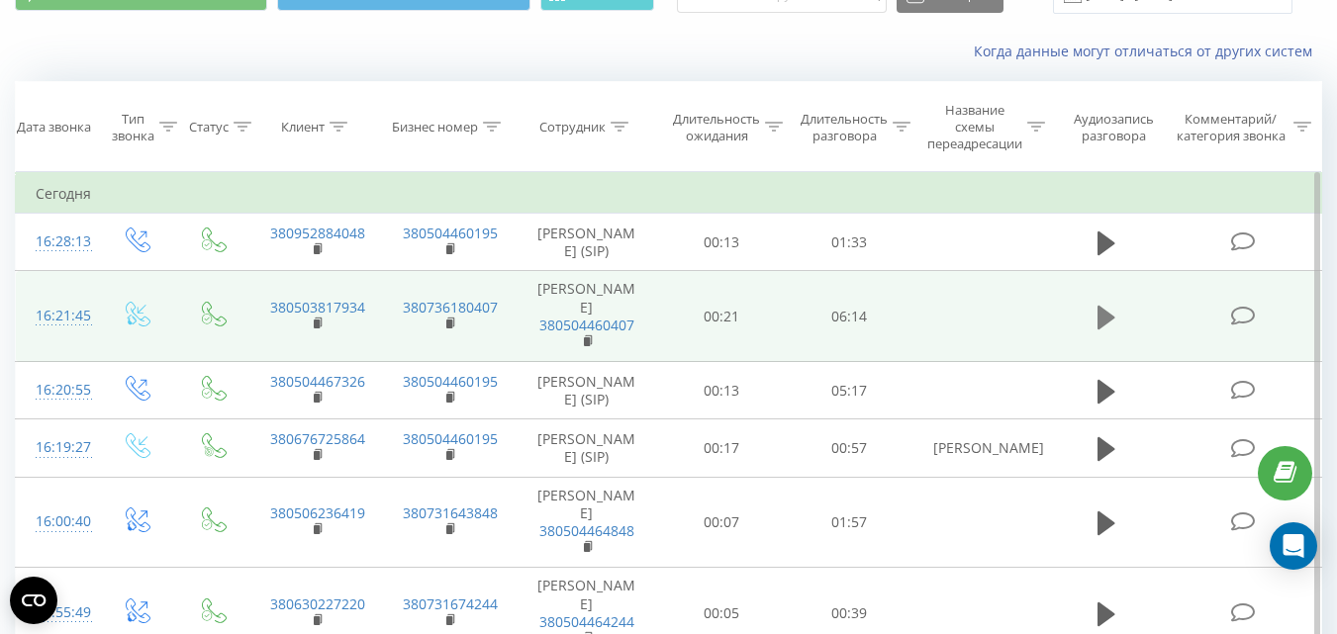
click at [1101, 330] on icon at bounding box center [1107, 318] width 18 height 24
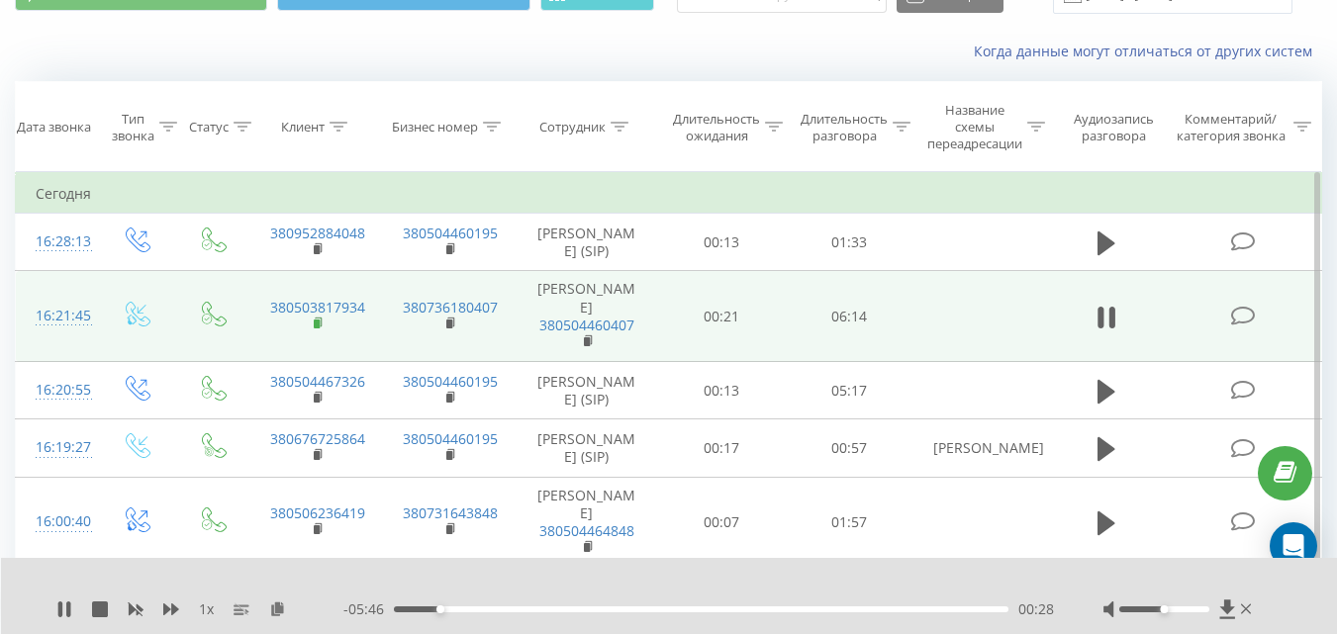
click at [321, 327] on icon at bounding box center [318, 322] width 7 height 9
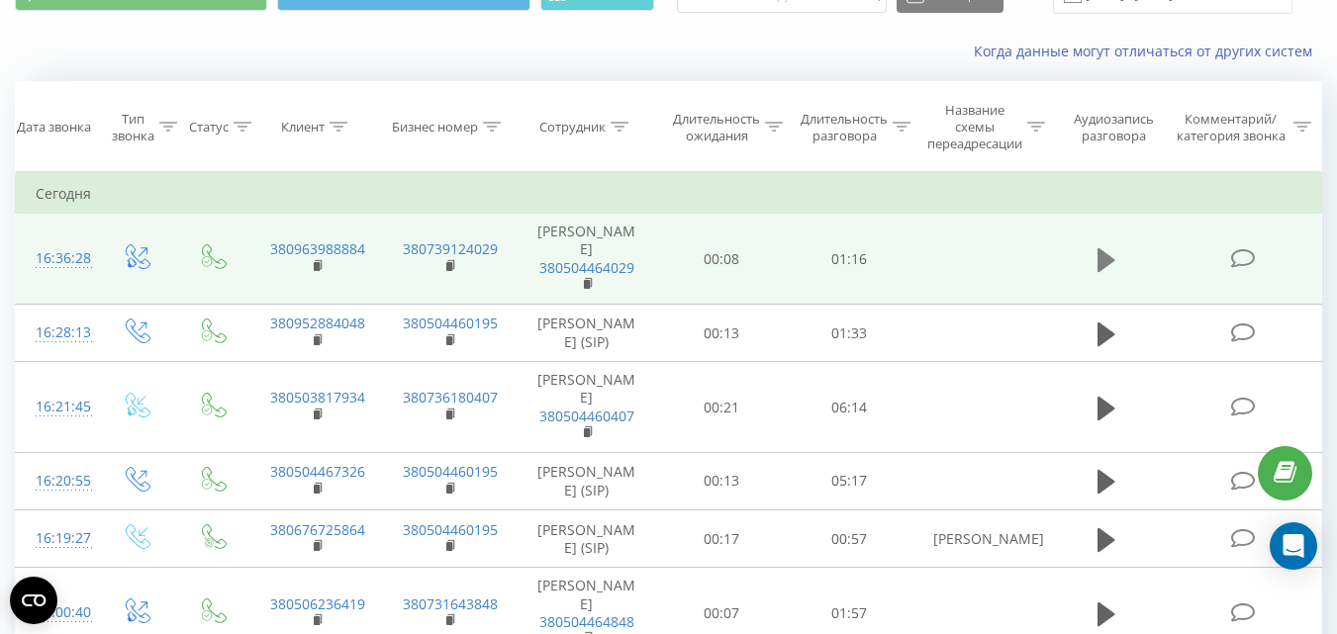
click at [1102, 259] on icon at bounding box center [1107, 259] width 18 height 24
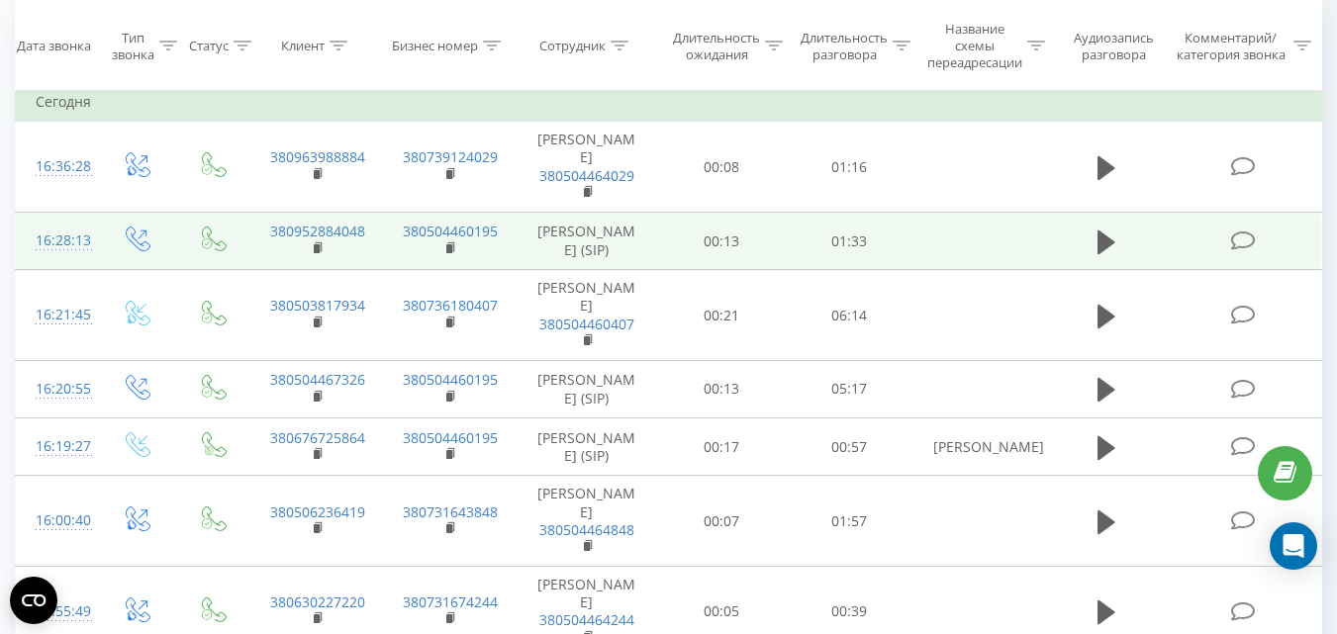
scroll to position [198, 0]
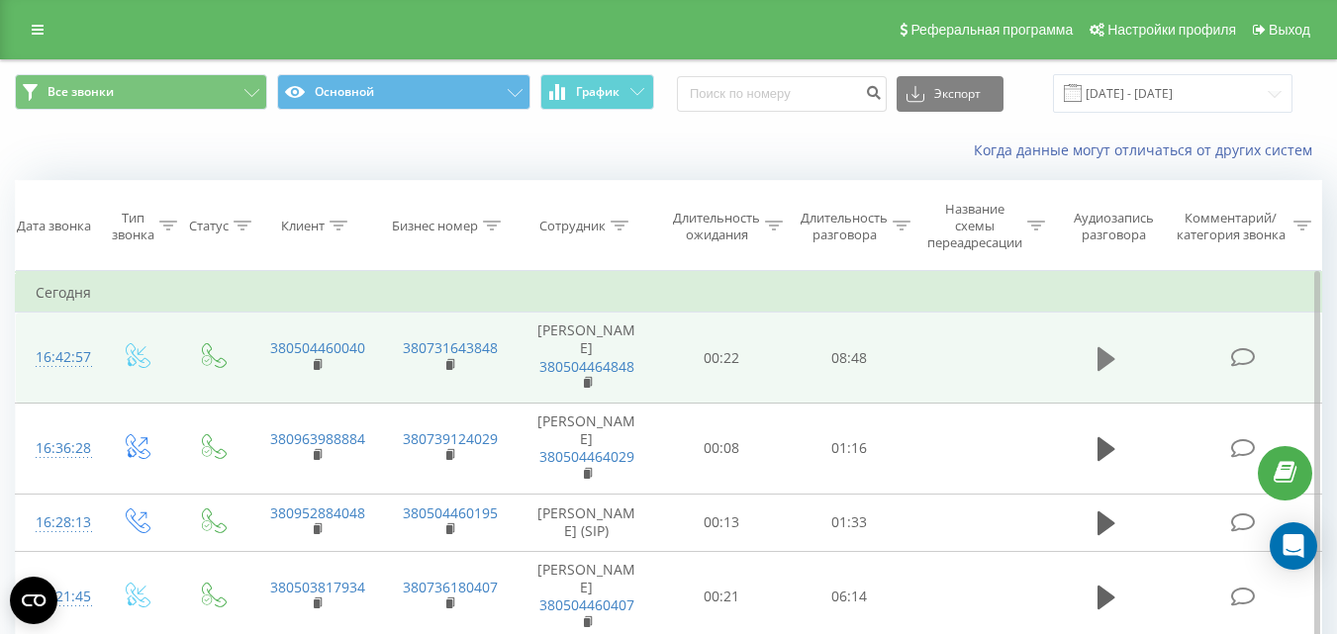
click at [1108, 352] on icon at bounding box center [1107, 359] width 18 height 28
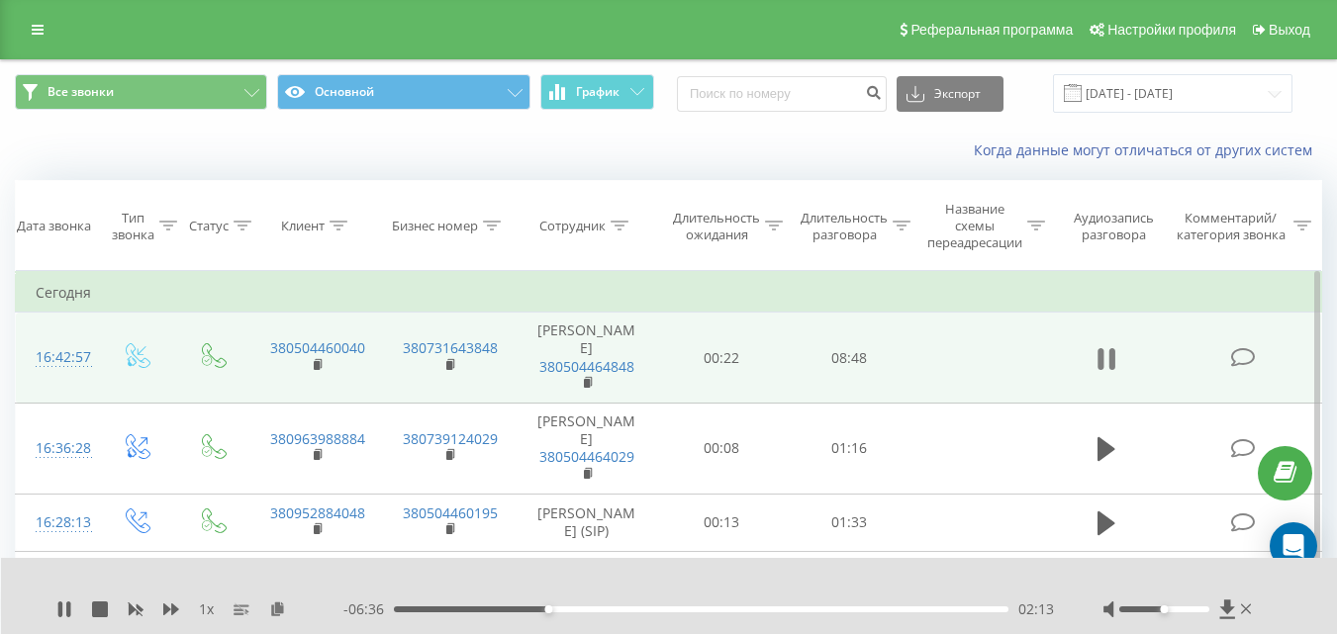
click at [1106, 368] on icon at bounding box center [1107, 359] width 18 height 28
